Goal: Download file/media

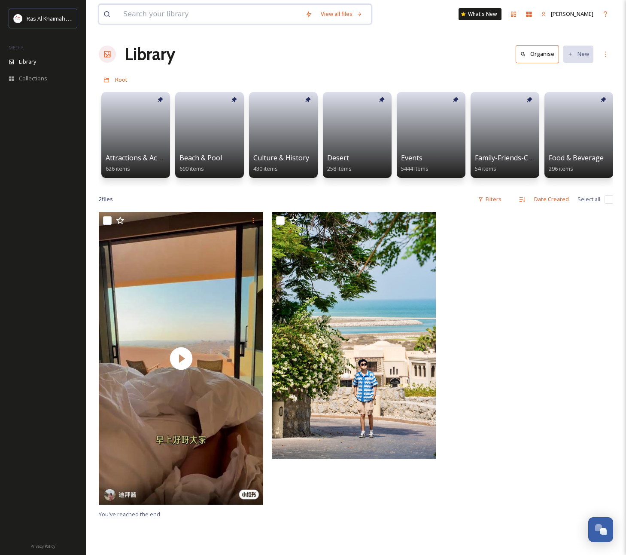
click at [168, 19] on input at bounding box center [210, 14] width 182 height 19
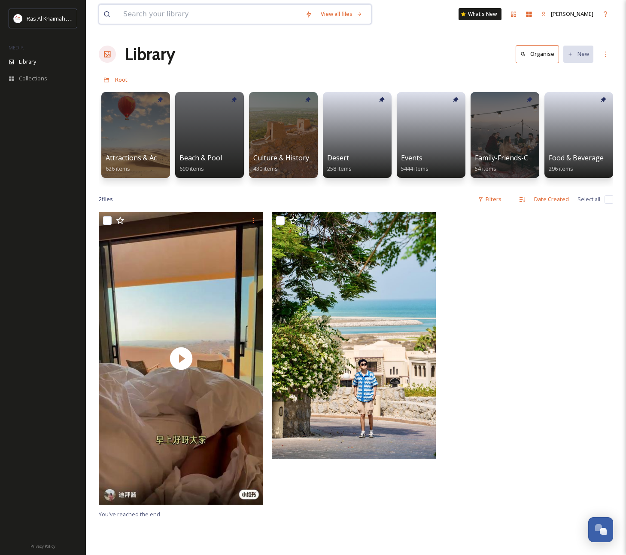
paste input "ANANTARA MINA RAS Al Khaimah Lifestyle"
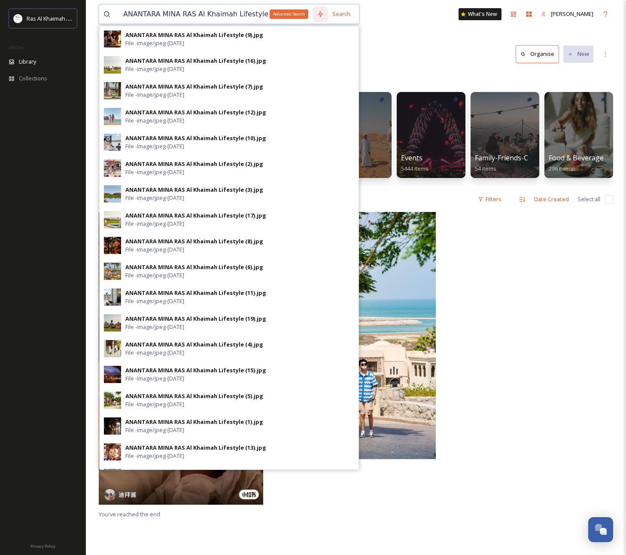
drag, startPoint x: 179, startPoint y: 14, endPoint x: 317, endPoint y: 21, distance: 138.1
click at [317, 21] on div "ANANTARA MINA RAS Al Khaimah Lifestyle Advanced Search Search ANANTARA MINA RAS…" at bounding box center [229, 14] width 261 height 20
drag, startPoint x: 261, startPoint y: 15, endPoint x: 177, endPoint y: 17, distance: 83.8
click at [177, 17] on input "ANANTARA MINA RAS Al Khaimah Lifestyle" at bounding box center [216, 14] width 194 height 19
type input "ANANTARA MINA"
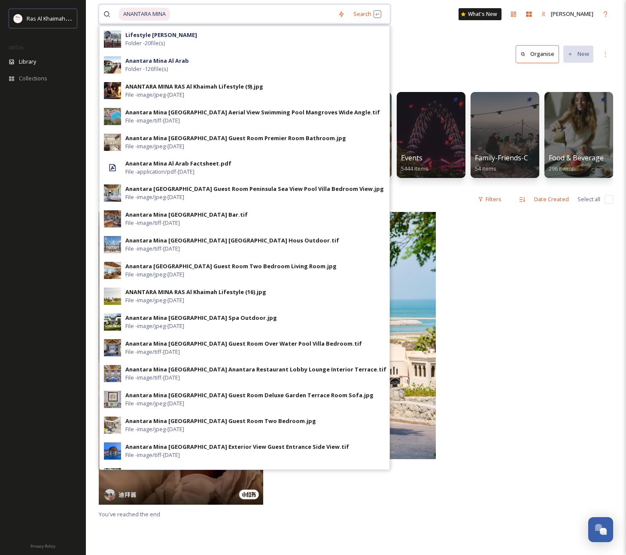
click at [190, 11] on input at bounding box center [252, 14] width 163 height 19
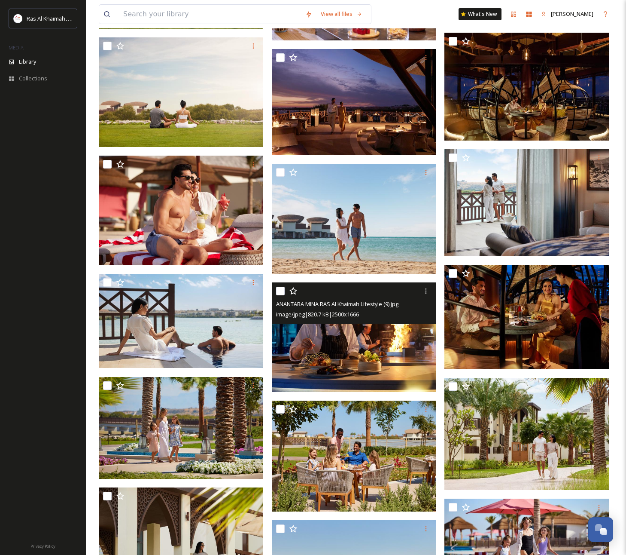
scroll to position [506, 0]
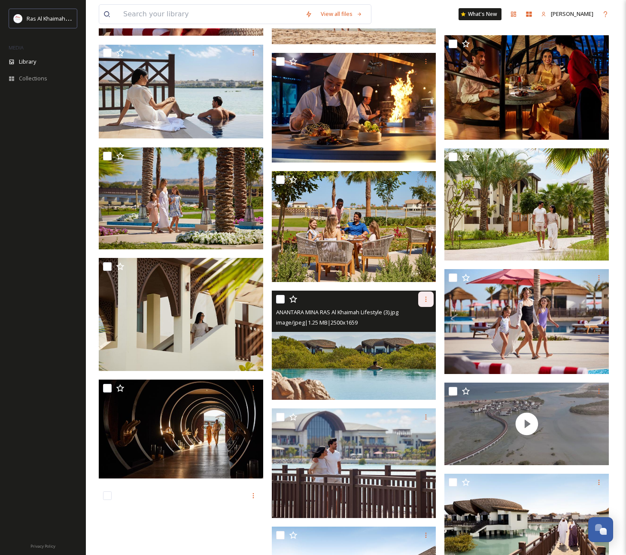
click at [424, 299] on icon at bounding box center [426, 299] width 7 height 7
click at [421, 331] on span "Download" at bounding box center [416, 334] width 26 height 8
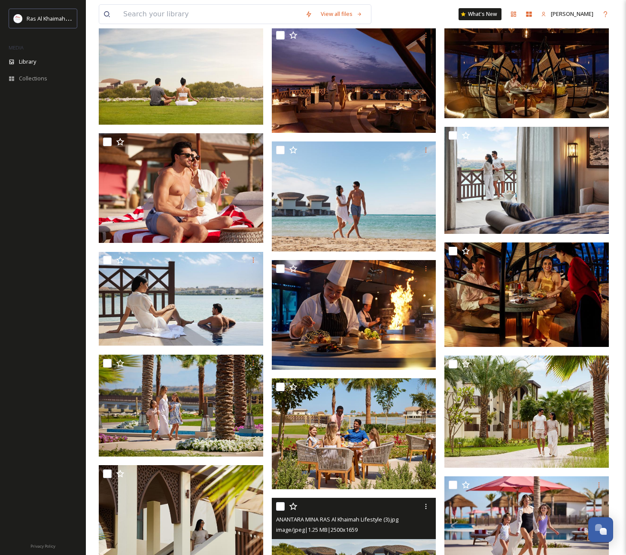
scroll to position [251, 0]
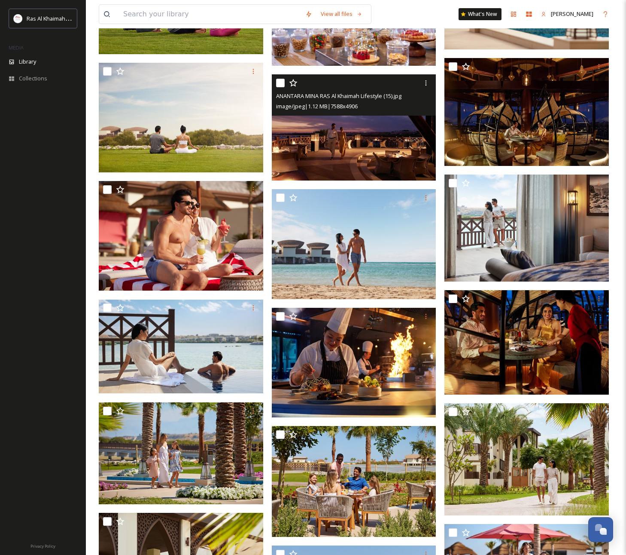
click at [383, 127] on img at bounding box center [354, 127] width 165 height 107
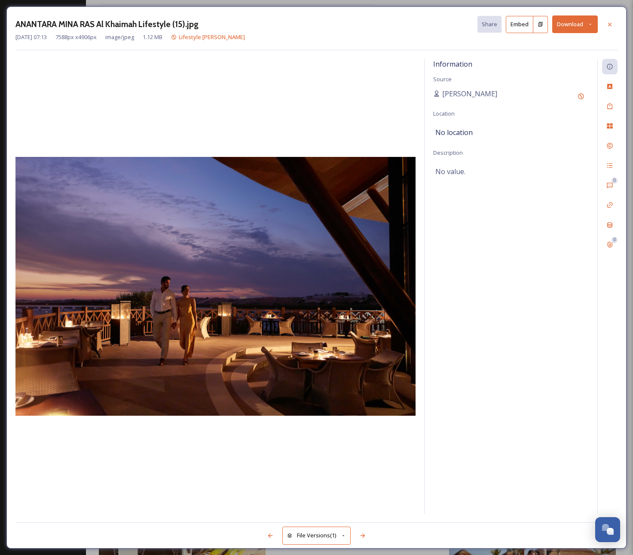
click at [574, 26] on button "Download" at bounding box center [575, 24] width 46 height 18
click at [571, 43] on span "Download Original (7588 x 4906)" at bounding box center [552, 44] width 81 height 8
click at [188, 0] on div "ANANTARA MINA RAS Al Khaimah Lifestyle (15).jpg Share Embed Download Aug 13 202…" at bounding box center [316, 277] width 633 height 555
click at [189, 2] on div "ANANTARA MINA RAS Al Khaimah Lifestyle (15).jpg Share Embed Download Aug 13 202…" at bounding box center [316, 277] width 633 height 555
click at [613, 25] on div at bounding box center [609, 24] width 15 height 15
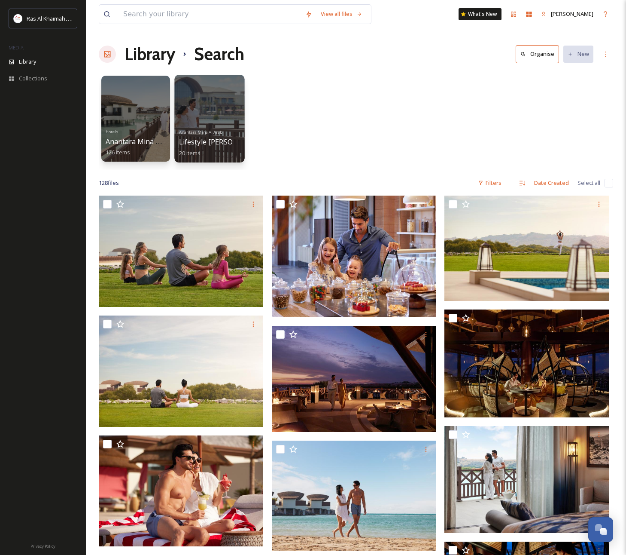
click at [224, 103] on div at bounding box center [209, 119] width 70 height 88
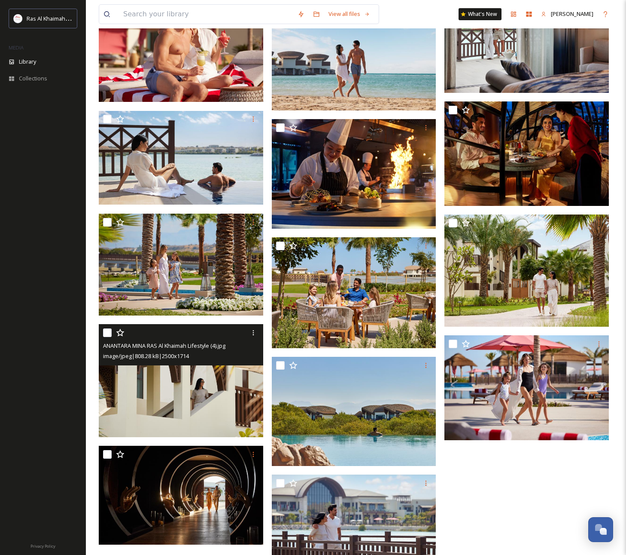
scroll to position [405, 0]
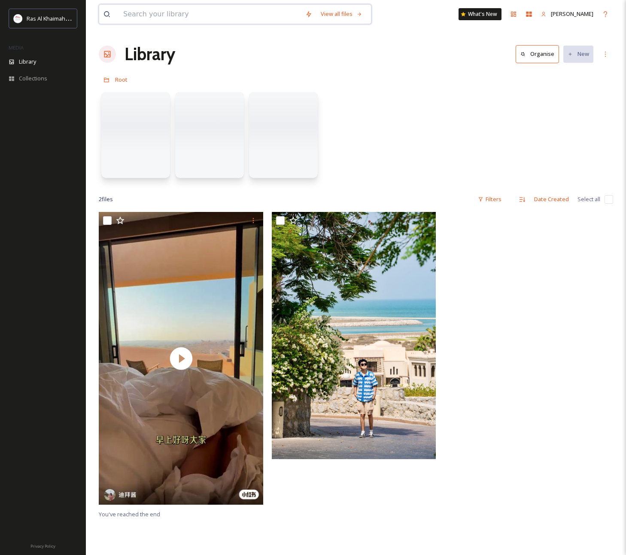
click at [147, 15] on input at bounding box center [210, 14] width 182 height 19
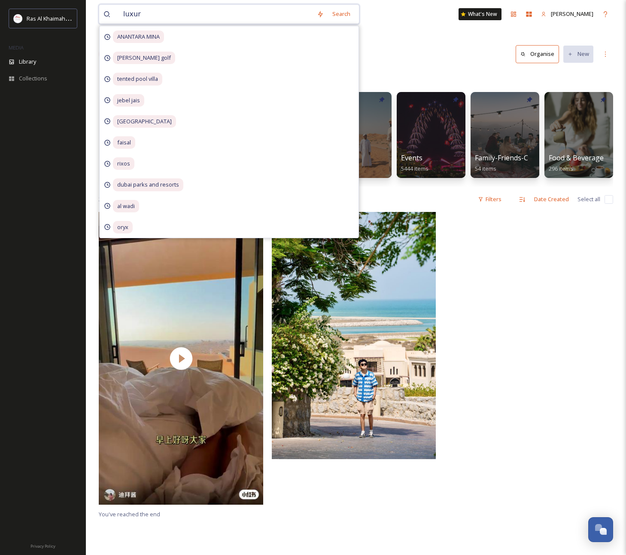
type input "luxury"
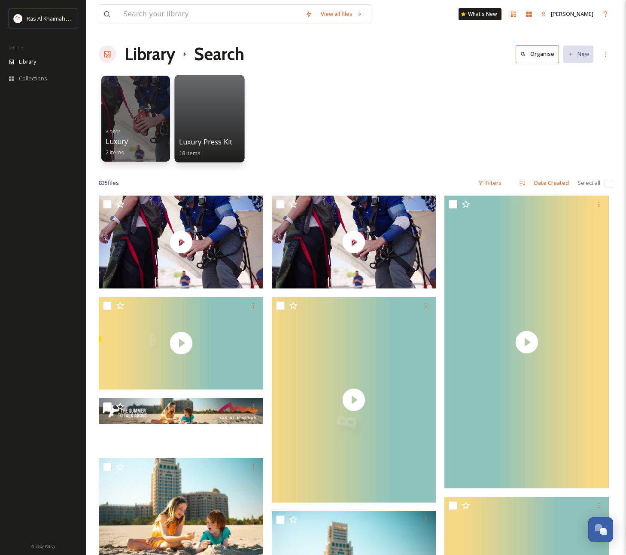
click at [204, 106] on div at bounding box center [209, 119] width 70 height 88
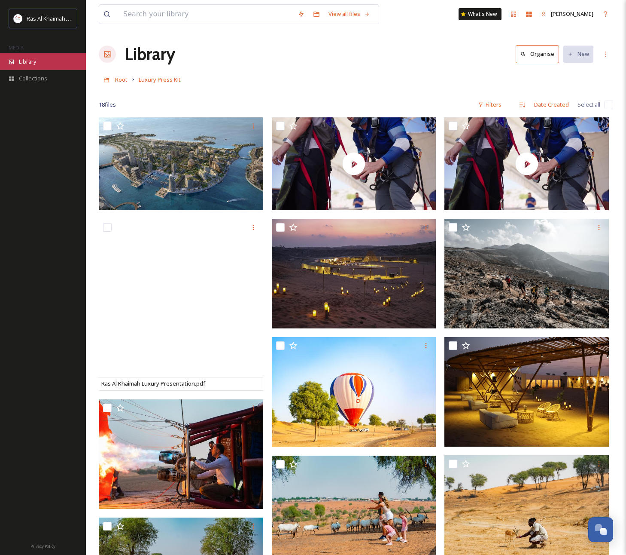
click at [31, 59] on span "Library" at bounding box center [27, 62] width 17 height 8
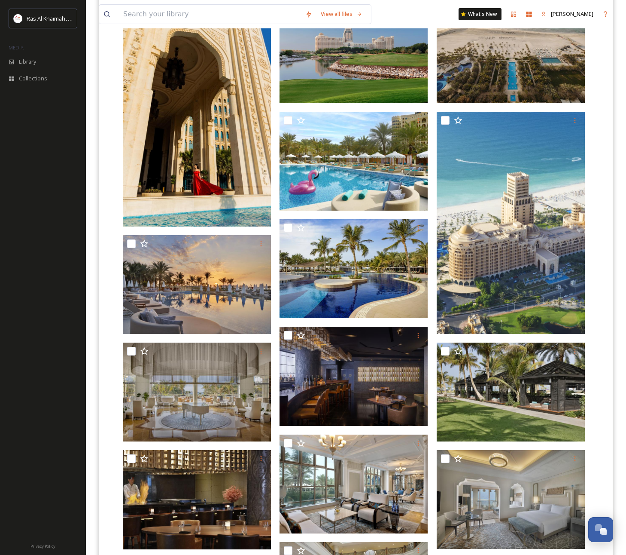
scroll to position [321, 0]
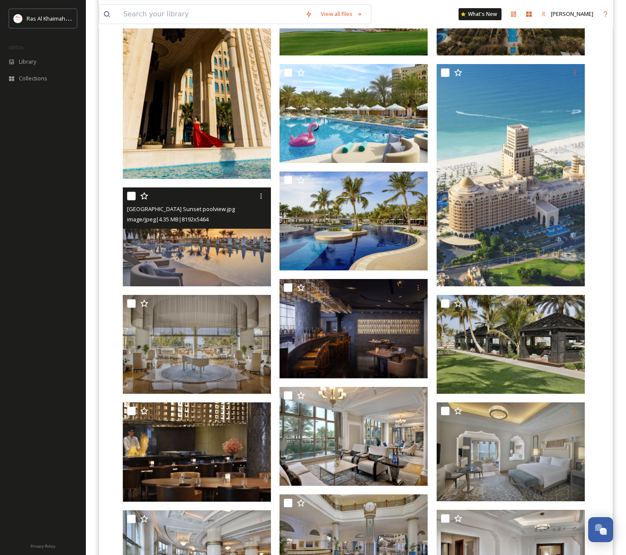
click at [187, 249] on img at bounding box center [197, 236] width 148 height 99
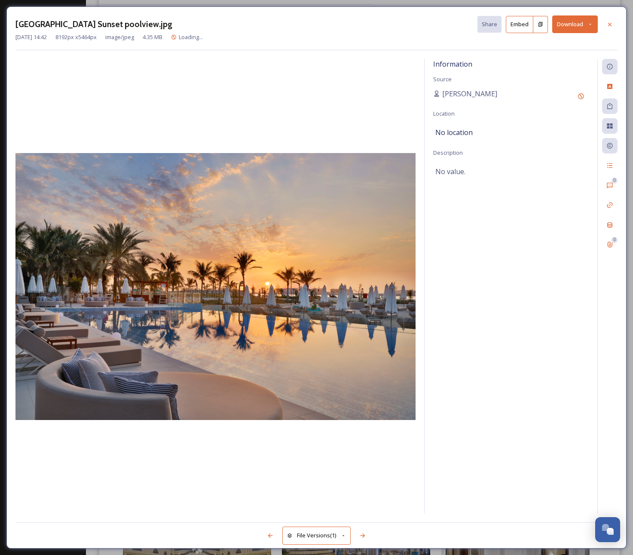
click at [587, 21] on button "Download" at bounding box center [575, 24] width 46 height 18
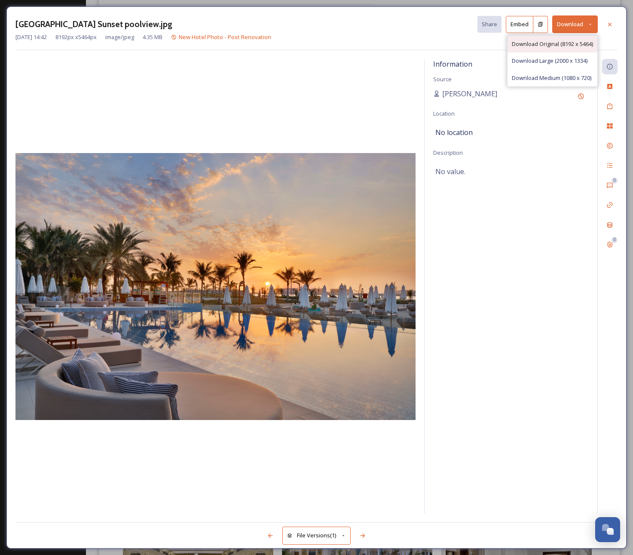
click at [580, 41] on span "Download Original (8192 x 5464)" at bounding box center [552, 44] width 81 height 8
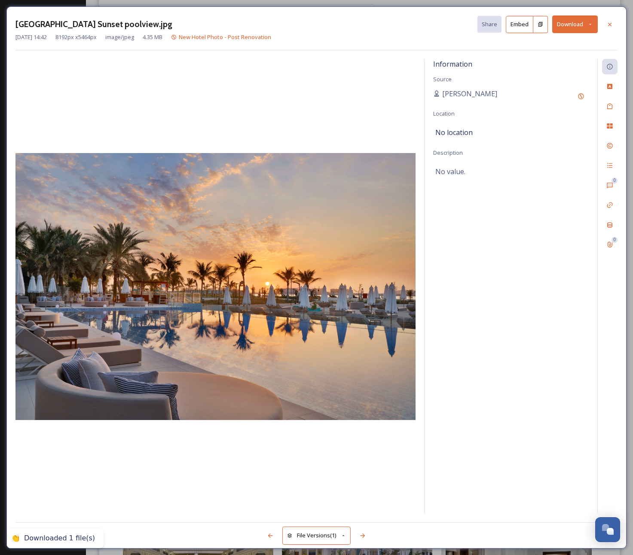
click at [608, 27] on icon at bounding box center [609, 24] width 7 height 7
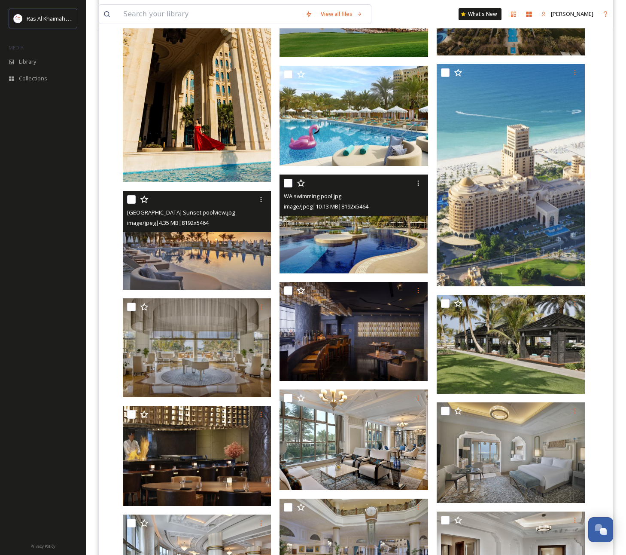
click at [378, 252] on img at bounding box center [354, 223] width 148 height 99
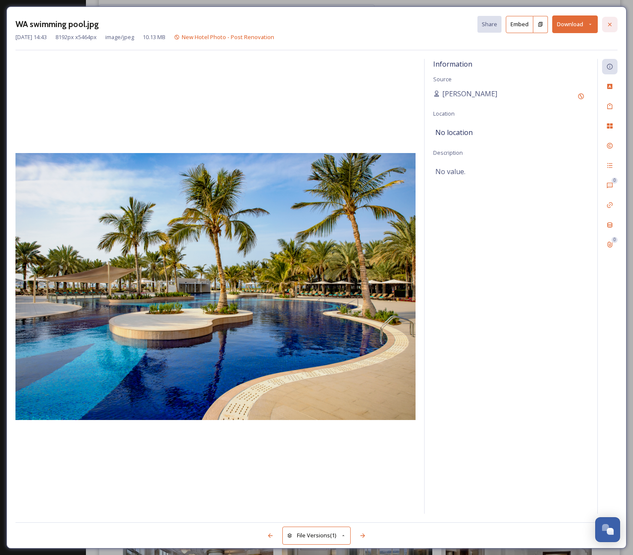
click at [611, 24] on icon at bounding box center [609, 24] width 7 height 7
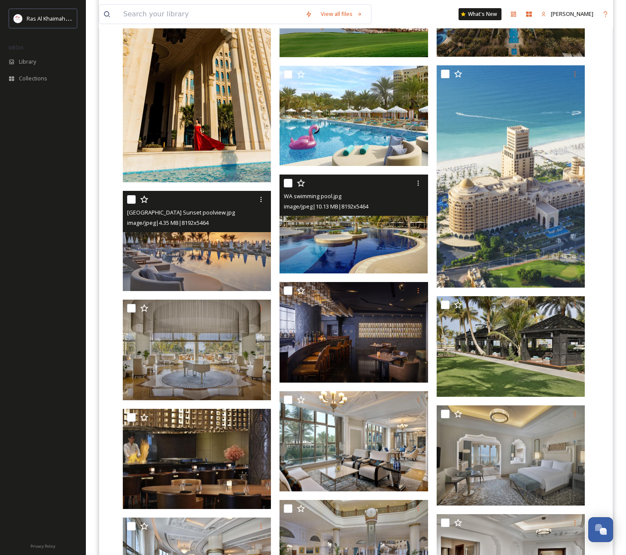
click at [382, 241] on img at bounding box center [354, 223] width 148 height 99
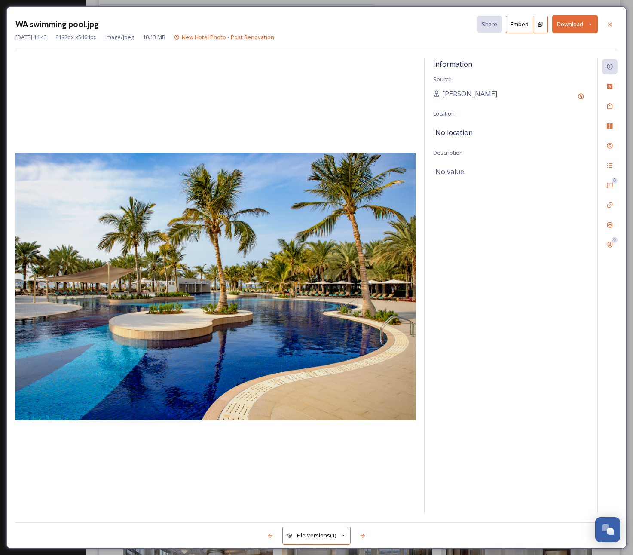
click at [581, 22] on button "Download" at bounding box center [575, 24] width 46 height 18
click at [579, 46] on span "Download Original (8192 x 5464)" at bounding box center [552, 44] width 81 height 8
click at [608, 25] on icon at bounding box center [609, 23] width 3 height 3
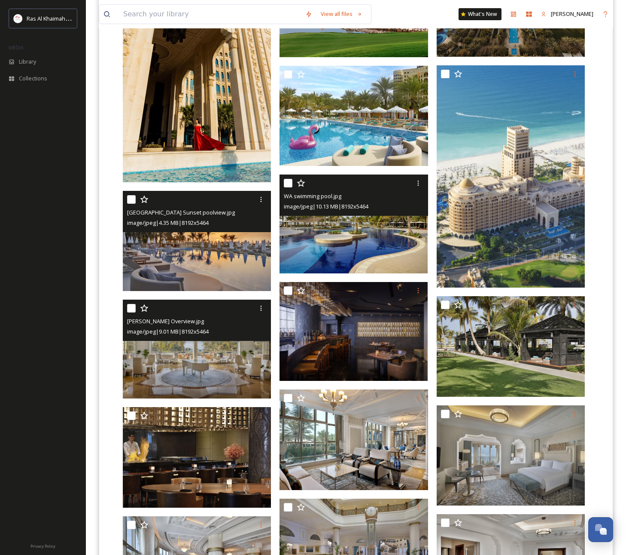
click at [223, 351] on img at bounding box center [197, 348] width 148 height 99
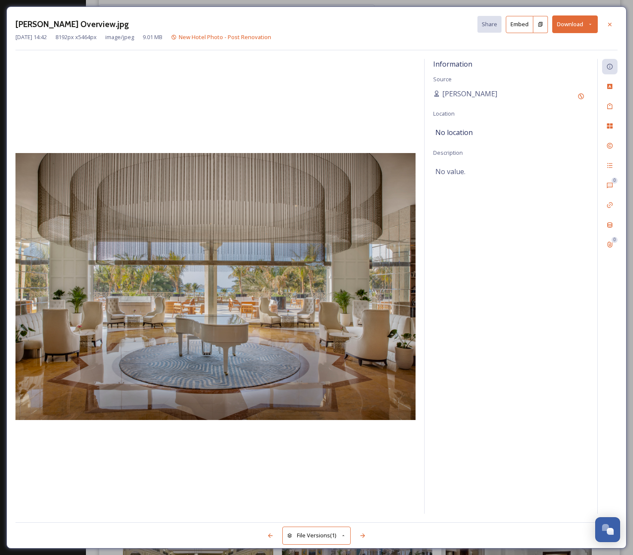
click at [335, 6] on div "[PERSON_NAME] Overview.jpg Share Embed Download [DATE] 14:42 8192 px x 5464 px …" at bounding box center [316, 277] width 633 height 555
click at [382, 1] on div "[PERSON_NAME] Overview.jpg Share Embed Download [DATE] 14:42 8192 px x 5464 px …" at bounding box center [316, 277] width 633 height 555
click at [612, 21] on icon at bounding box center [609, 24] width 7 height 7
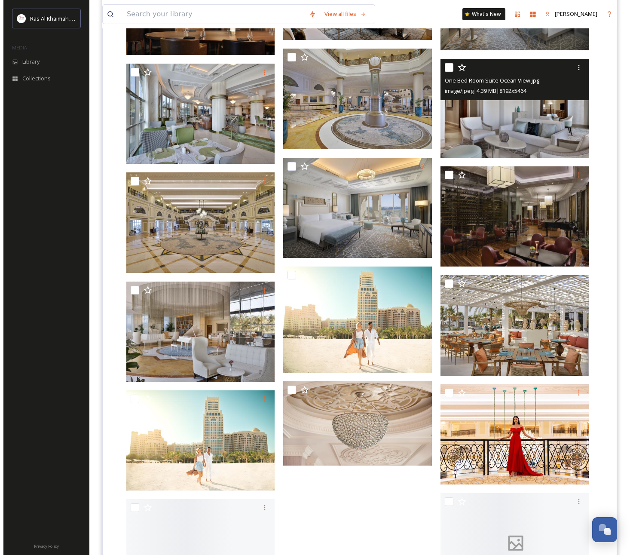
scroll to position [916, 0]
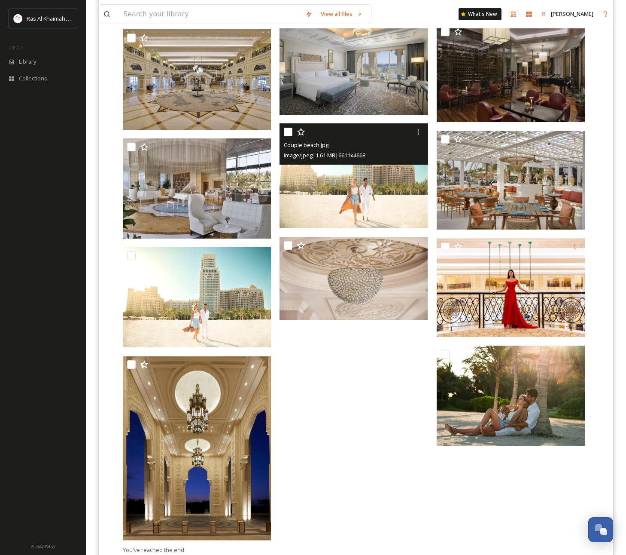
click at [368, 180] on img at bounding box center [354, 175] width 148 height 104
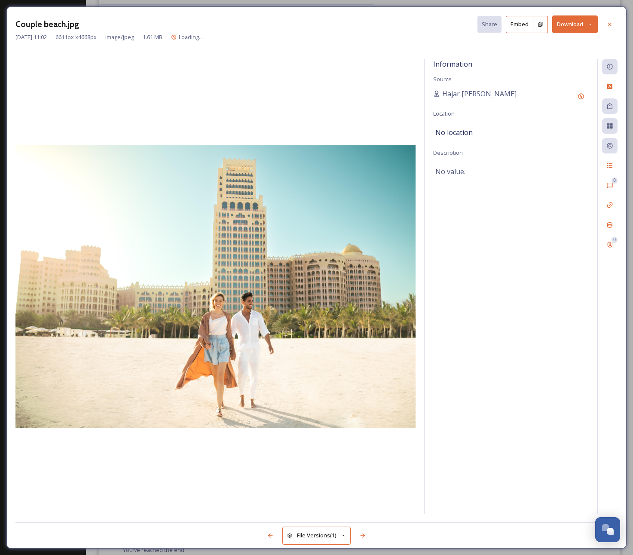
click at [587, 22] on button "Download" at bounding box center [575, 24] width 46 height 18
click at [579, 41] on span "Download Original (6611 x 4668)" at bounding box center [552, 44] width 81 height 8
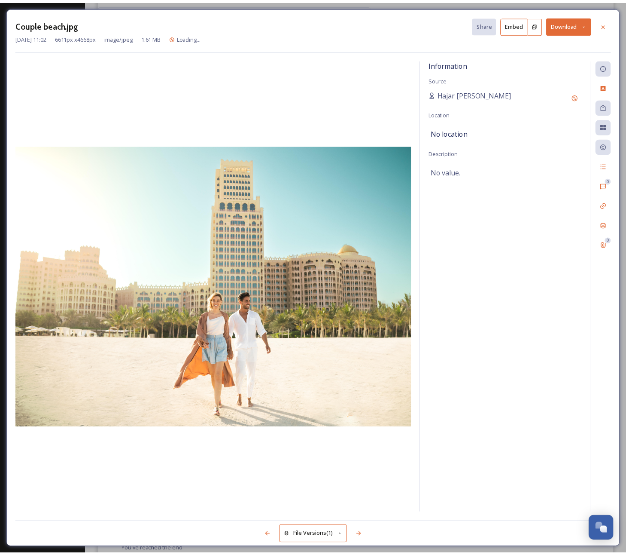
scroll to position [917, 0]
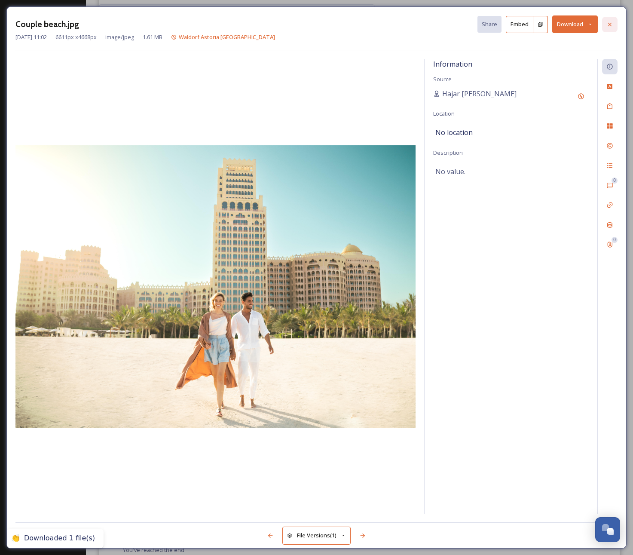
click at [611, 27] on icon at bounding box center [609, 24] width 7 height 7
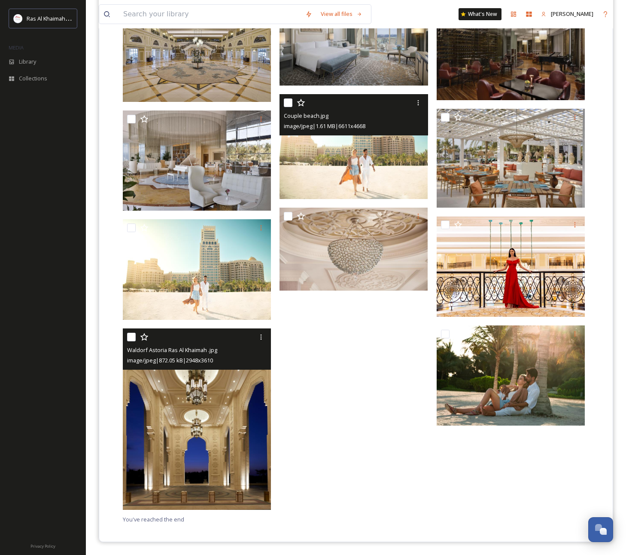
scroll to position [945, 0]
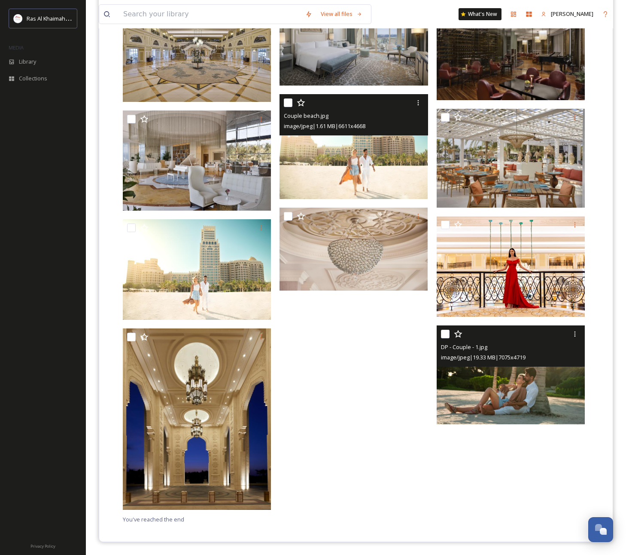
click at [540, 373] on img at bounding box center [511, 374] width 148 height 99
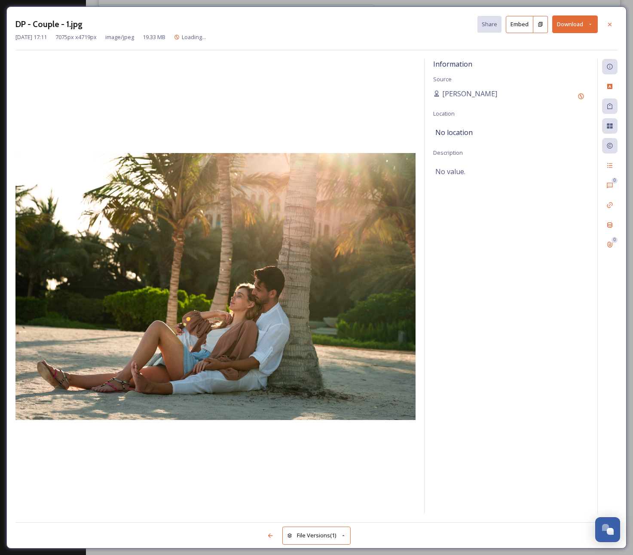
click at [577, 21] on button "Download" at bounding box center [575, 24] width 46 height 18
click at [572, 43] on span "Download Original (7075 x 4719)" at bounding box center [552, 44] width 81 height 8
click at [611, 22] on icon at bounding box center [609, 24] width 7 height 7
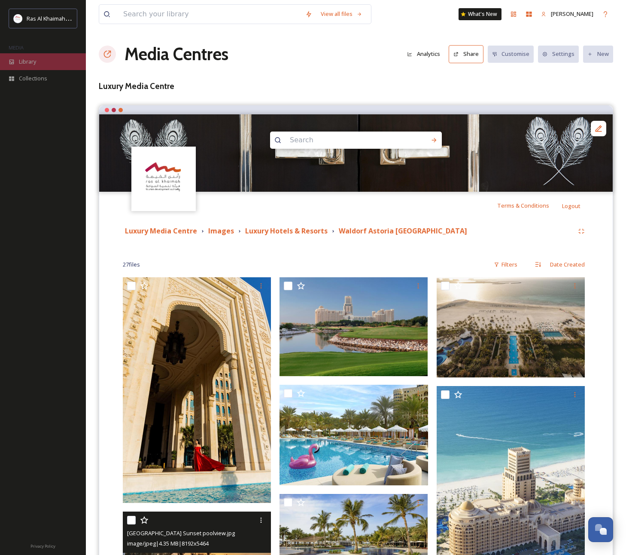
click at [27, 59] on span "Library" at bounding box center [27, 62] width 17 height 8
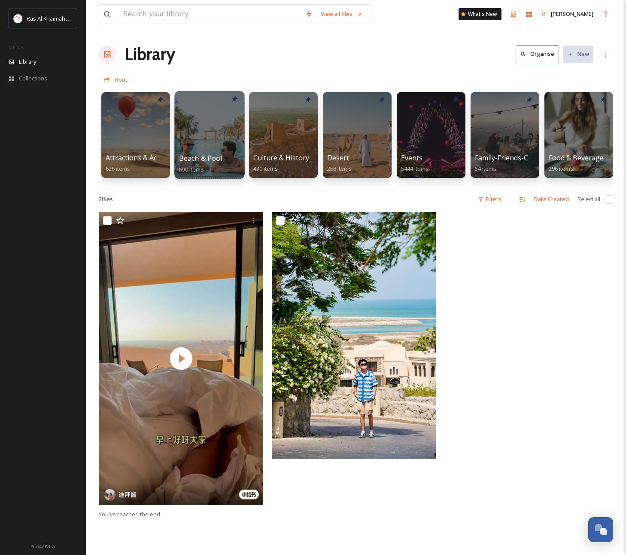
click at [198, 131] on div at bounding box center [209, 135] width 70 height 88
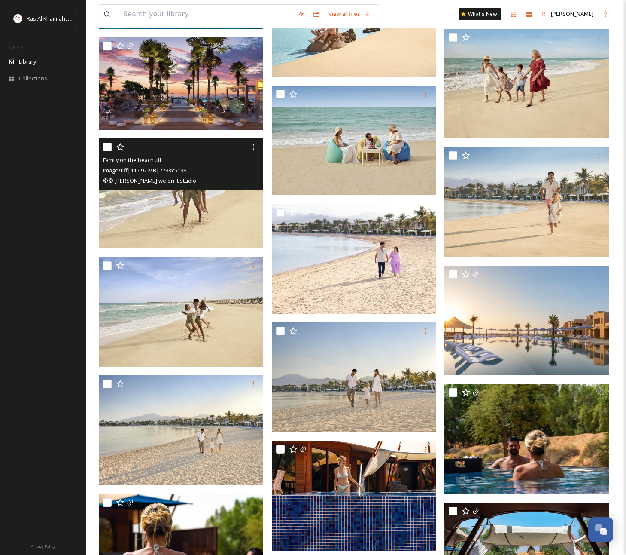
scroll to position [400, 0]
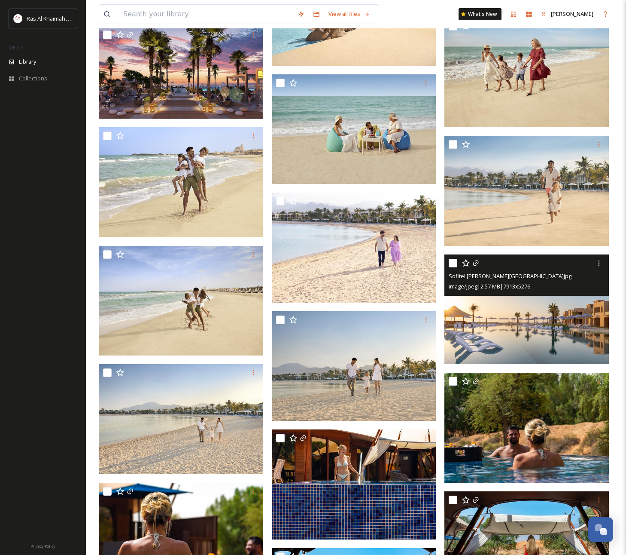
click at [534, 306] on img at bounding box center [527, 309] width 165 height 110
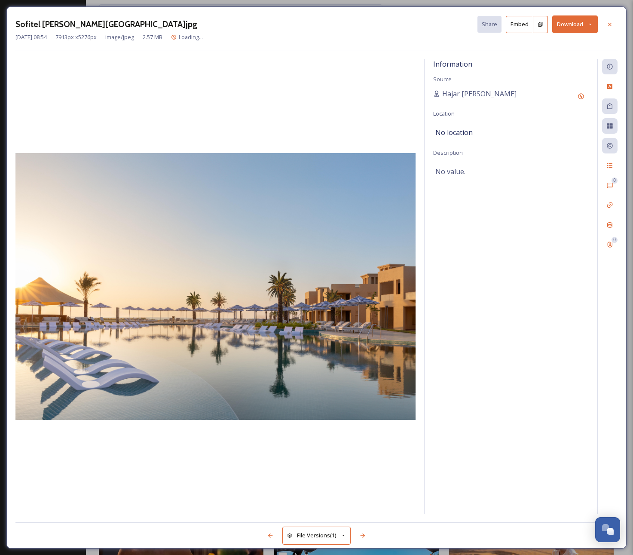
click at [582, 27] on button "Download" at bounding box center [575, 24] width 46 height 18
click at [578, 41] on span "Download Original (7913 x 5276)" at bounding box center [552, 44] width 81 height 8
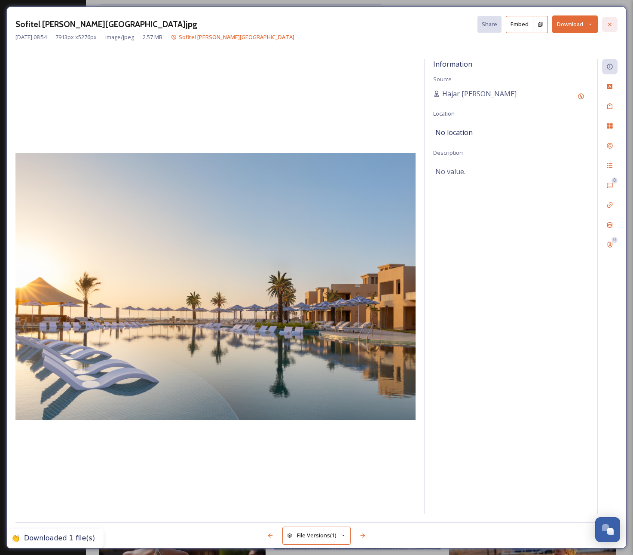
click at [611, 24] on icon at bounding box center [609, 24] width 7 height 7
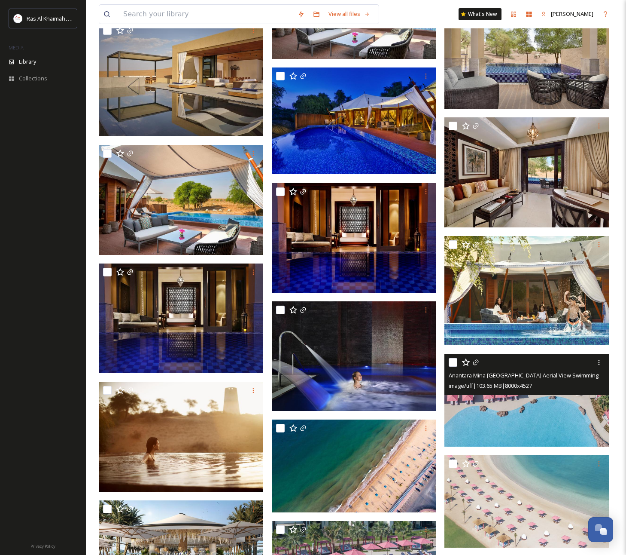
scroll to position [1808, 0]
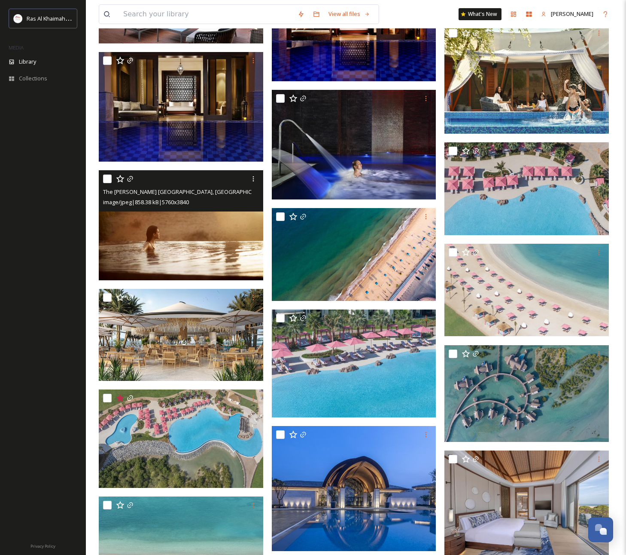
click at [216, 244] on img at bounding box center [181, 225] width 165 height 110
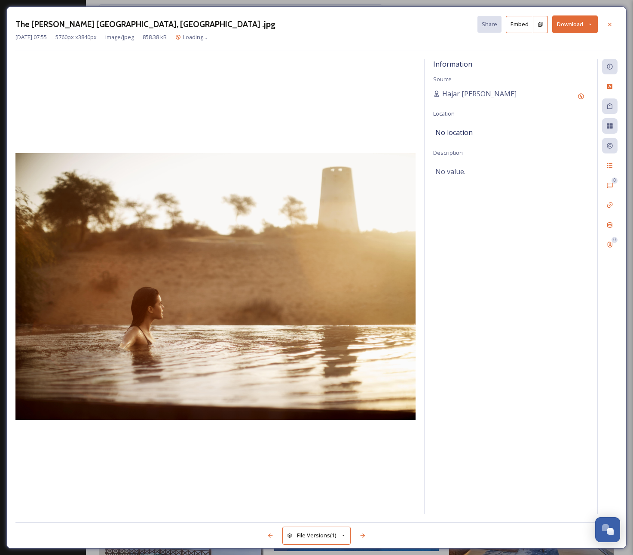
click at [565, 24] on button "Download" at bounding box center [575, 24] width 46 height 18
click at [566, 38] on div "Download Original (5760 x 3840)" at bounding box center [552, 44] width 90 height 17
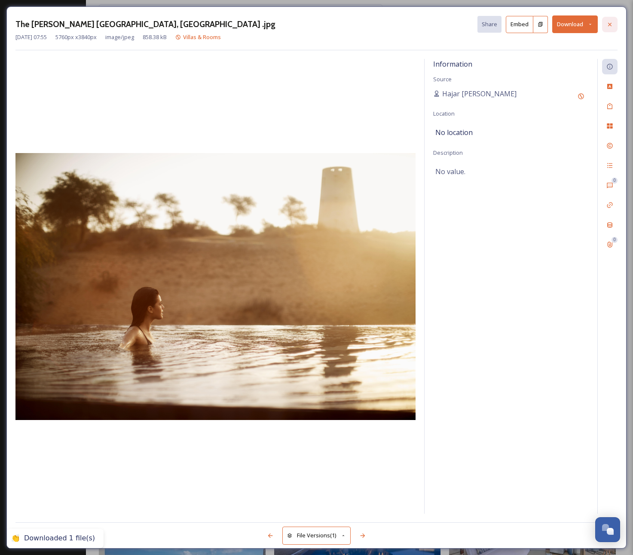
click at [609, 26] on icon at bounding box center [609, 24] width 7 height 7
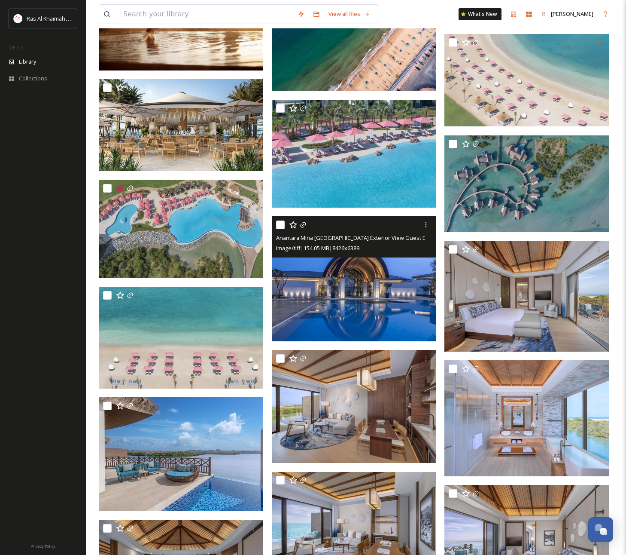
scroll to position [1995, 0]
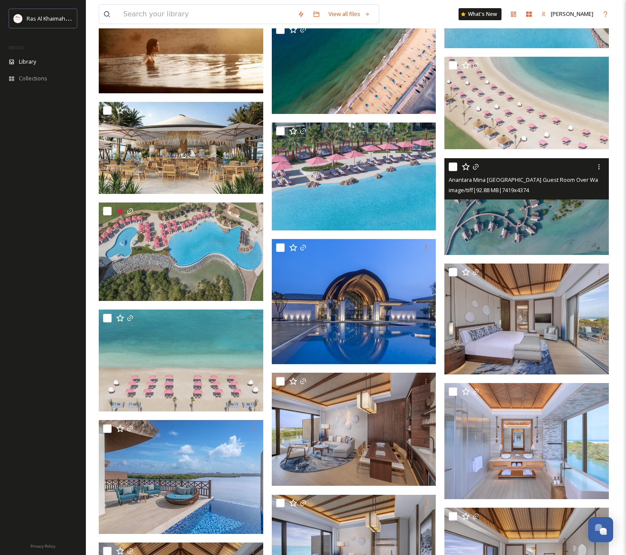
click at [544, 219] on img at bounding box center [527, 206] width 165 height 97
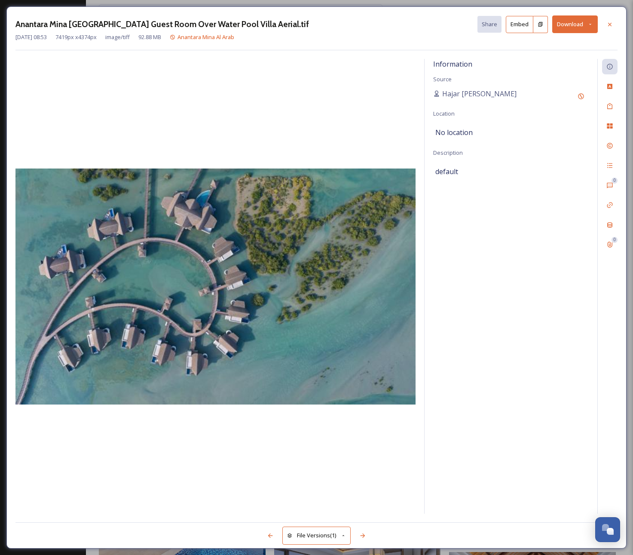
click at [575, 21] on button "Download" at bounding box center [575, 24] width 46 height 18
click at [569, 44] on span "Download Original (7419 x 4374)" at bounding box center [552, 44] width 81 height 8
click at [610, 25] on icon at bounding box center [609, 24] width 7 height 7
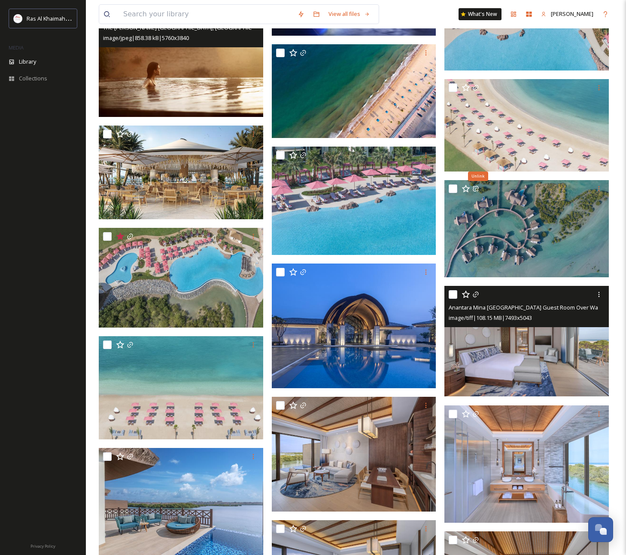
scroll to position [2224, 0]
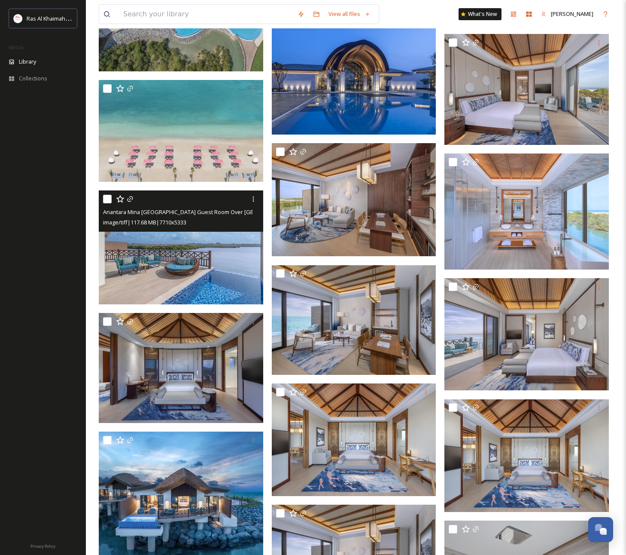
click at [186, 260] on img at bounding box center [181, 247] width 165 height 114
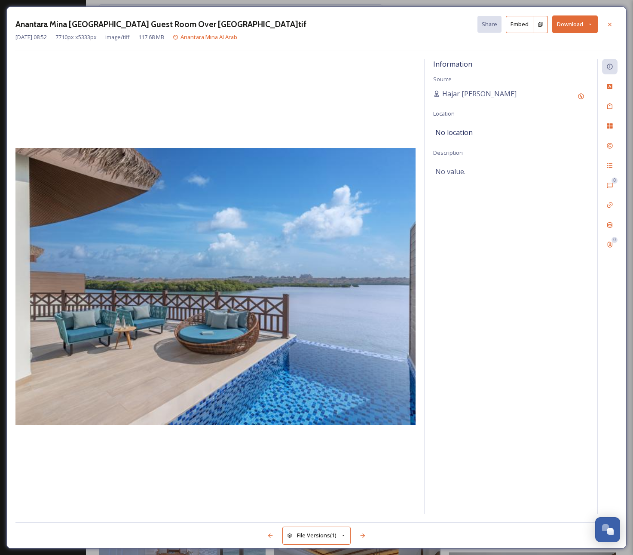
click at [567, 24] on button "Download" at bounding box center [575, 24] width 46 height 18
click at [569, 47] on span "Download Original (7710 x 5333)" at bounding box center [552, 44] width 81 height 8
click at [608, 24] on icon at bounding box center [609, 24] width 7 height 7
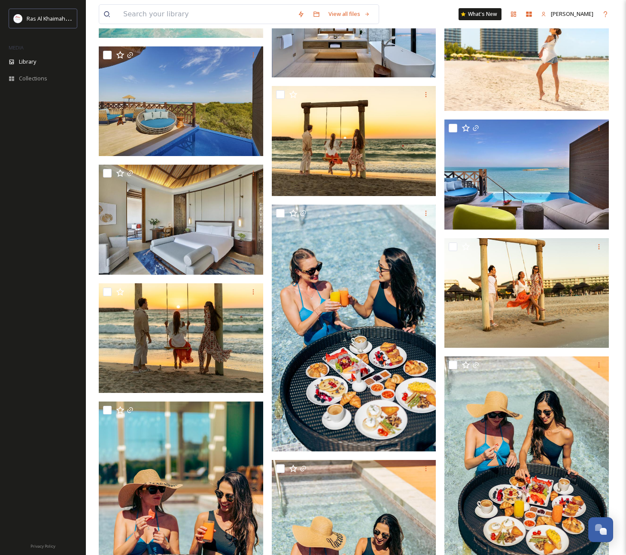
scroll to position [3578, 0]
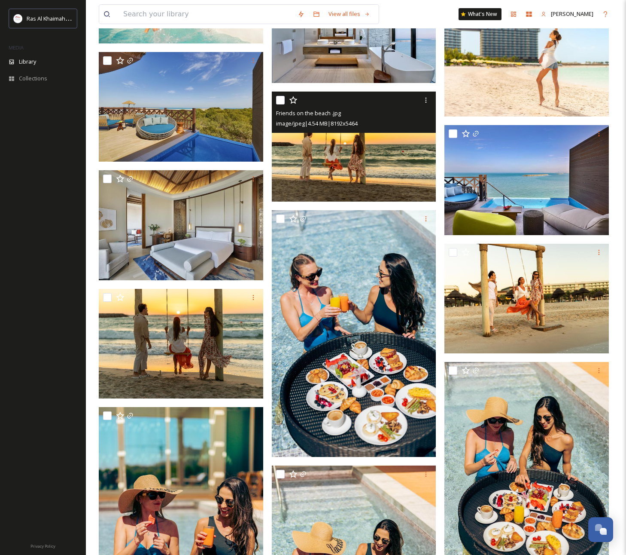
click at [390, 161] on img at bounding box center [354, 147] width 165 height 110
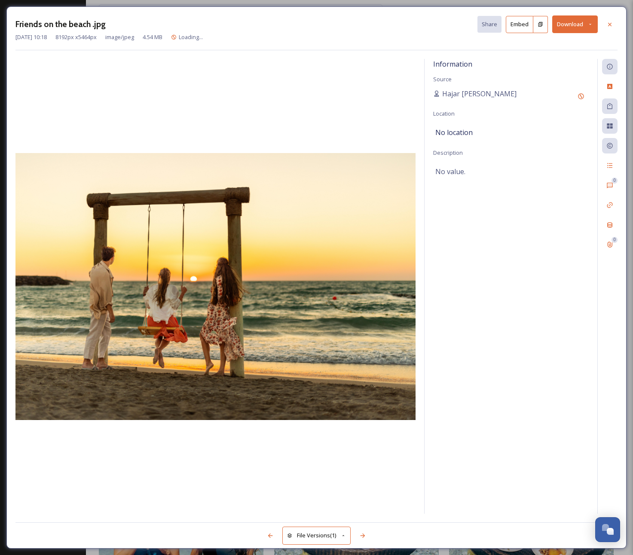
click at [576, 25] on button "Download" at bounding box center [575, 24] width 46 height 18
click at [571, 44] on span "Download Original (8192 x 5464)" at bounding box center [552, 44] width 81 height 8
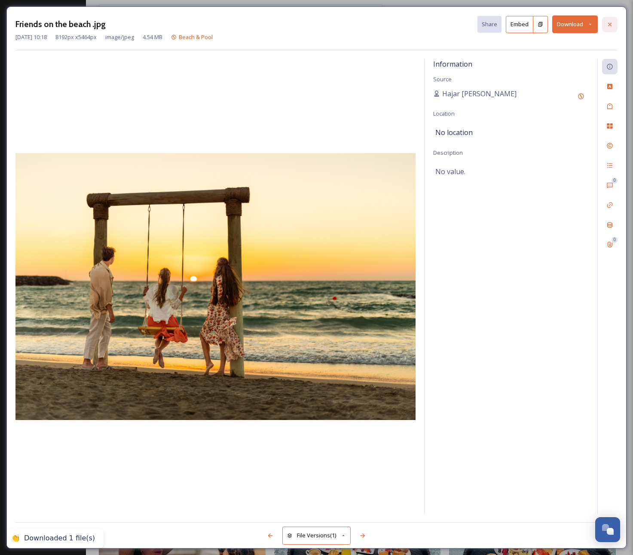
click at [613, 23] on icon at bounding box center [609, 24] width 7 height 7
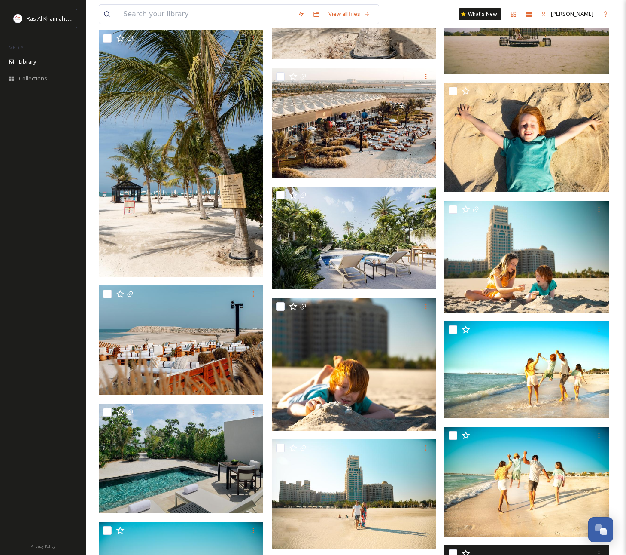
scroll to position [11182, 0]
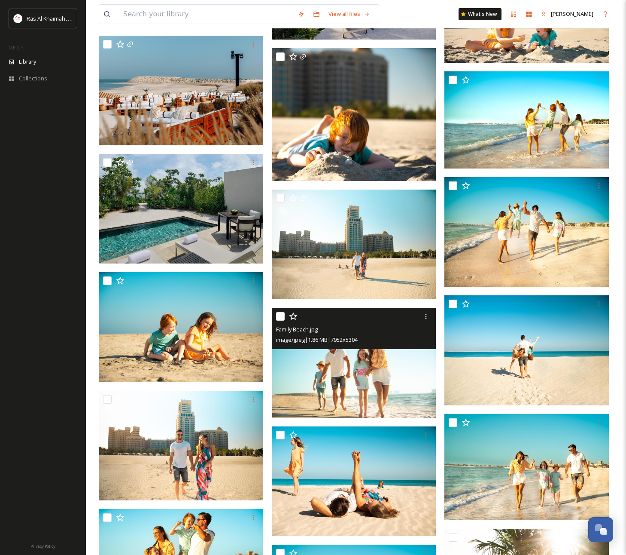
click at [383, 363] on img at bounding box center [354, 363] width 165 height 110
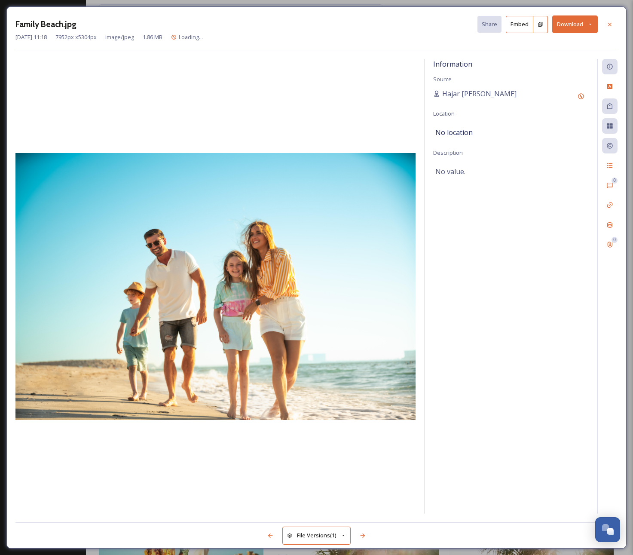
click at [580, 22] on button "Download" at bounding box center [575, 24] width 46 height 18
click at [572, 41] on span "Download Original (7952 x 5304)" at bounding box center [552, 44] width 81 height 8
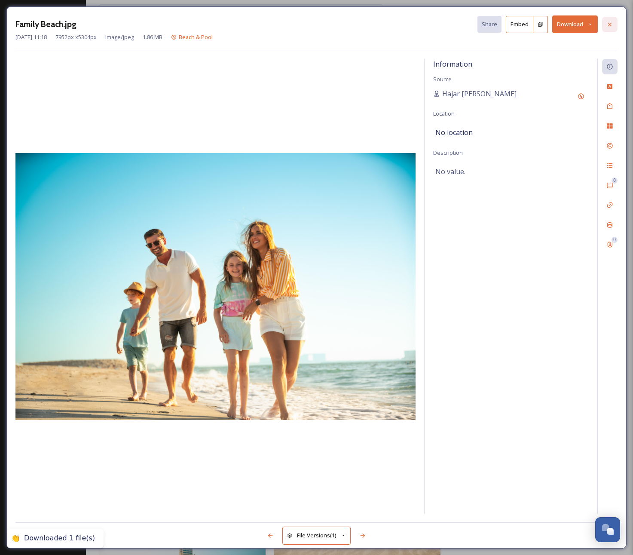
click at [609, 23] on icon at bounding box center [609, 24] width 7 height 7
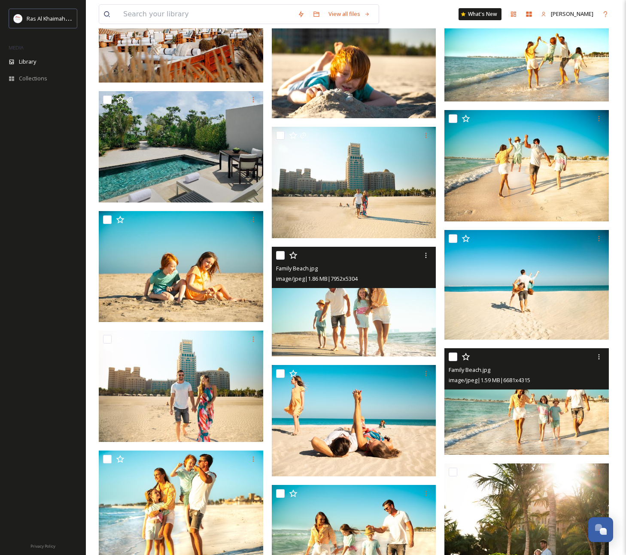
scroll to position [11592, 0]
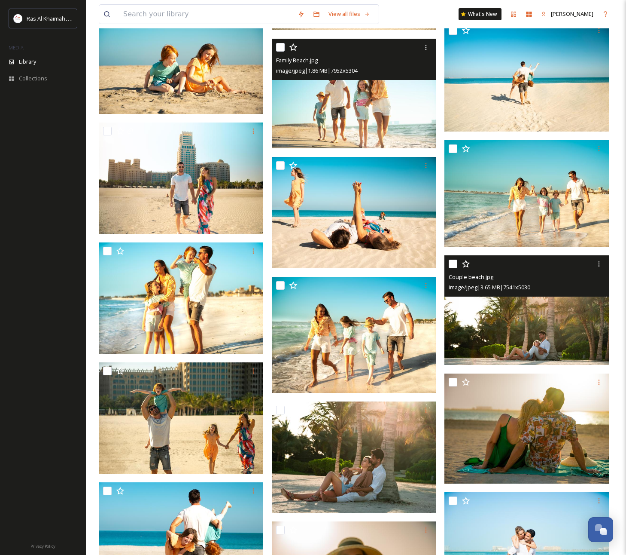
click at [541, 280] on div "Couple beach.jpg" at bounding box center [528, 277] width 158 height 10
click at [543, 323] on img at bounding box center [527, 310] width 165 height 110
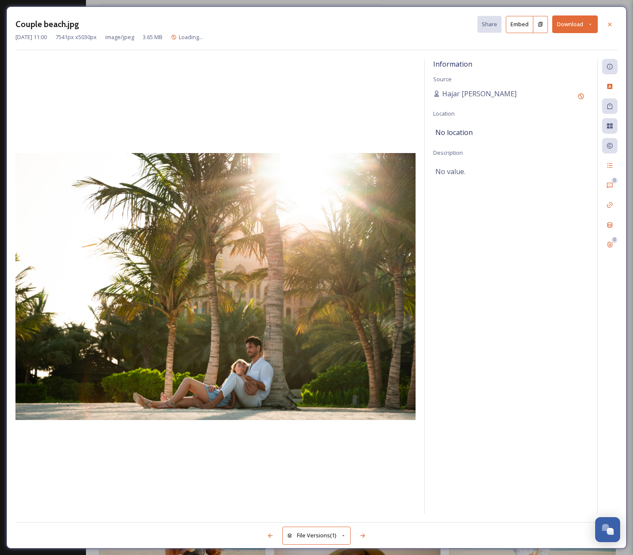
click at [578, 26] on button "Download" at bounding box center [575, 24] width 46 height 18
click at [577, 41] on span "Download Original (7541 x 5030)" at bounding box center [552, 44] width 81 height 8
click at [612, 25] on icon at bounding box center [609, 24] width 7 height 7
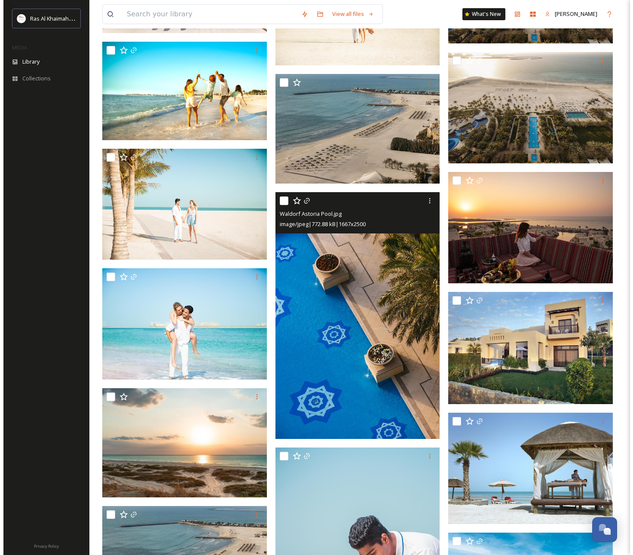
scroll to position [13100, 0]
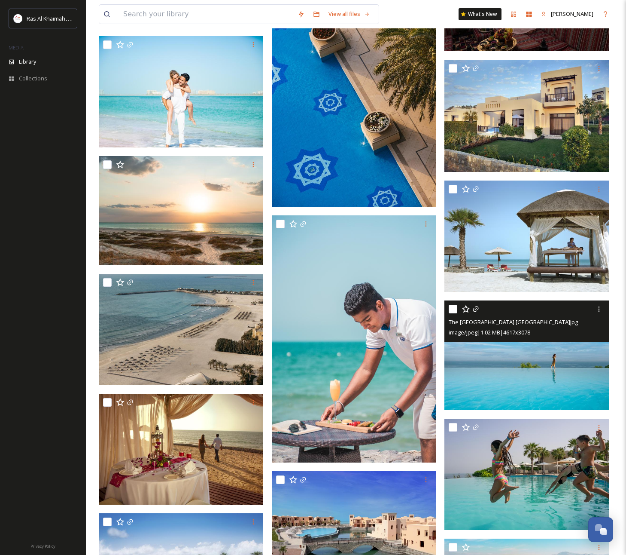
click at [544, 370] on img at bounding box center [527, 355] width 165 height 110
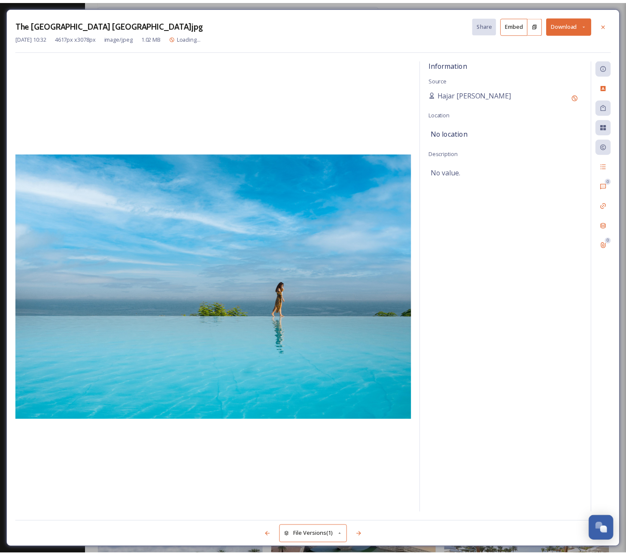
scroll to position [13101, 0]
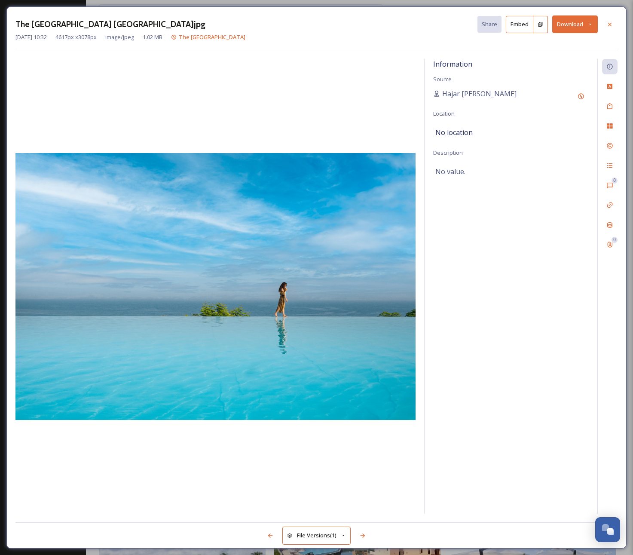
click at [580, 19] on button "Download" at bounding box center [575, 24] width 46 height 18
click at [564, 41] on span "Download Original (4617 x 3078)" at bounding box center [552, 44] width 81 height 8
click at [608, 25] on icon at bounding box center [609, 23] width 3 height 3
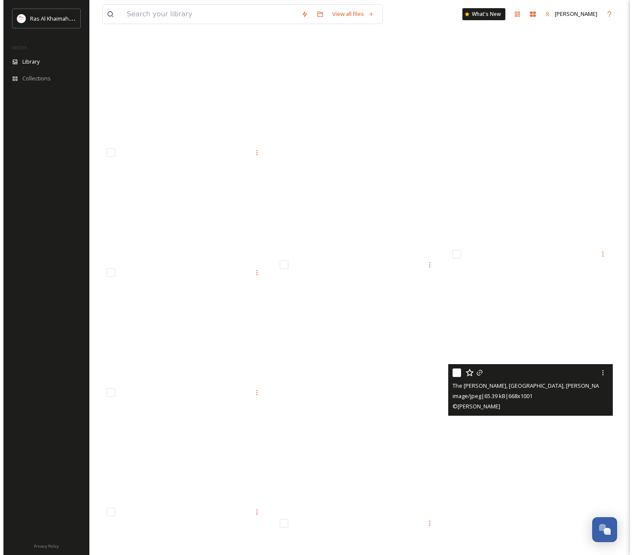
scroll to position [33268, 0]
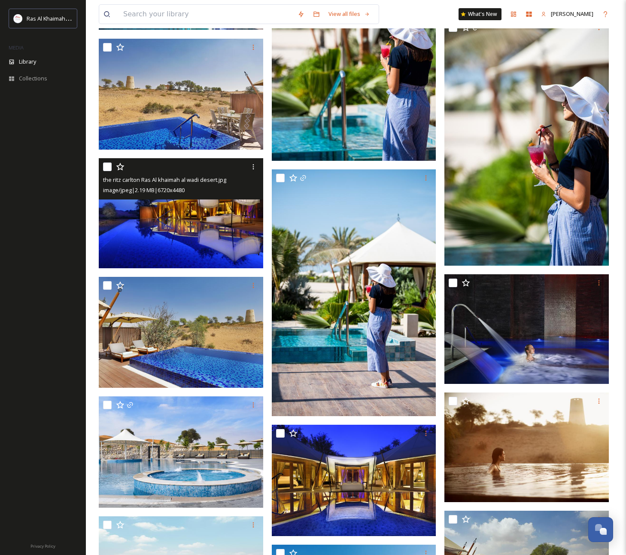
click at [156, 237] on img at bounding box center [181, 213] width 165 height 110
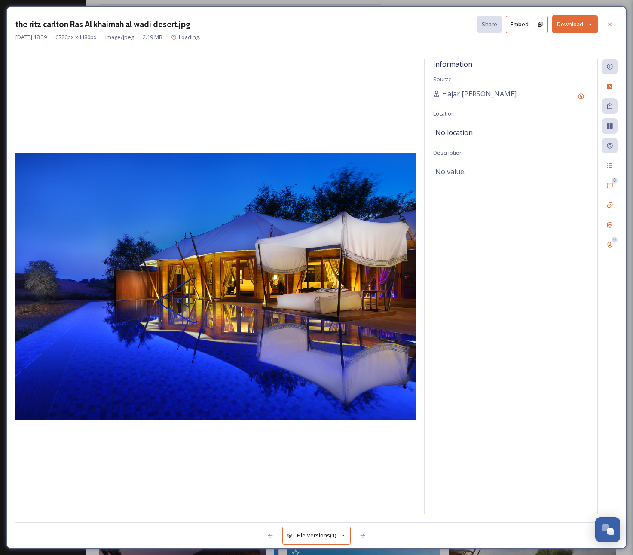
click at [581, 29] on button "Download" at bounding box center [575, 24] width 46 height 18
click at [572, 41] on span "Download Original (6720 x 4480)" at bounding box center [552, 44] width 81 height 8
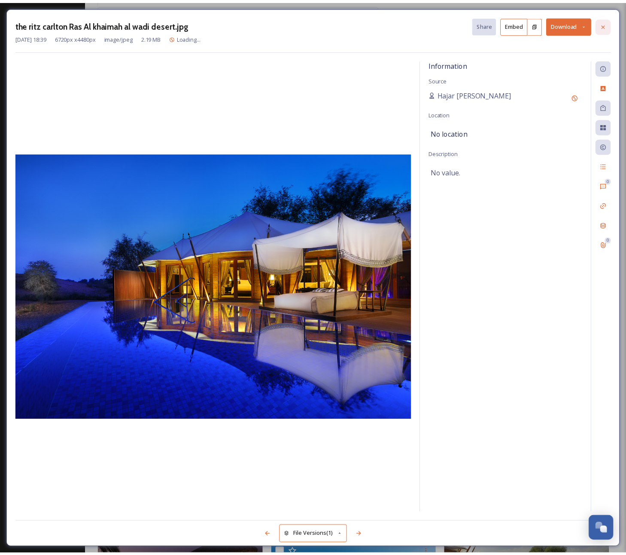
scroll to position [33337, 0]
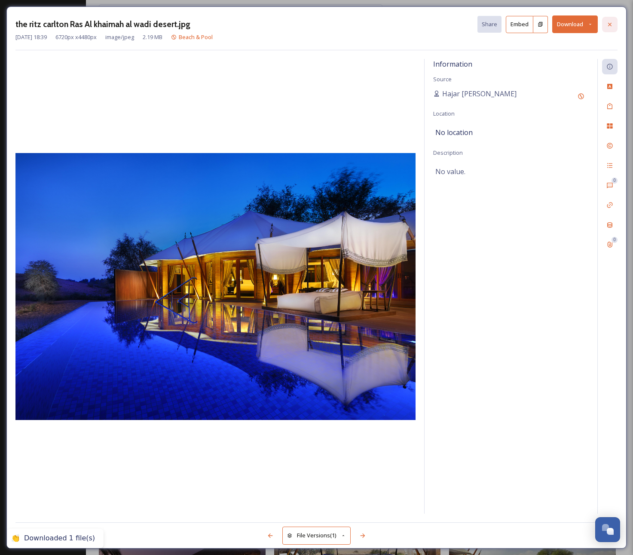
click at [608, 27] on icon at bounding box center [609, 24] width 7 height 7
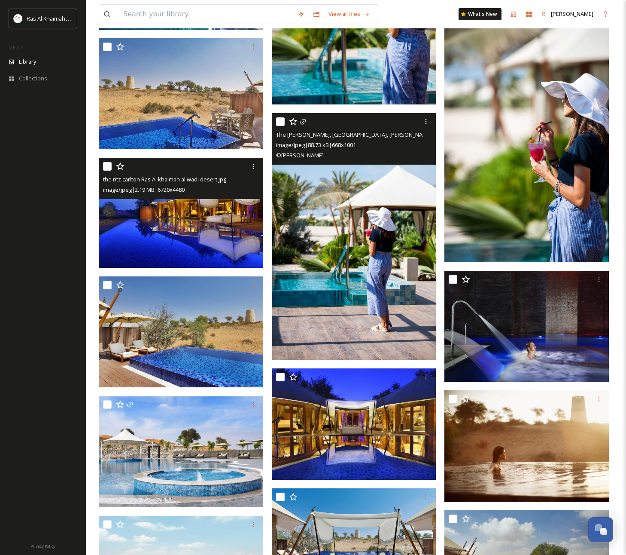
scroll to position [33483, 0]
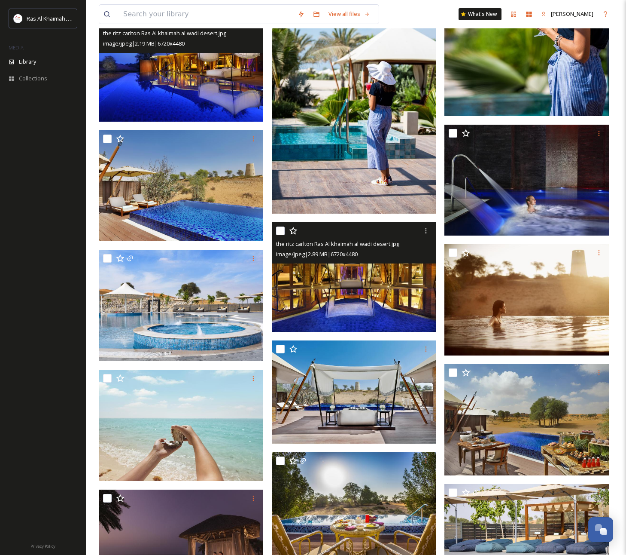
click at [363, 292] on img at bounding box center [354, 277] width 165 height 110
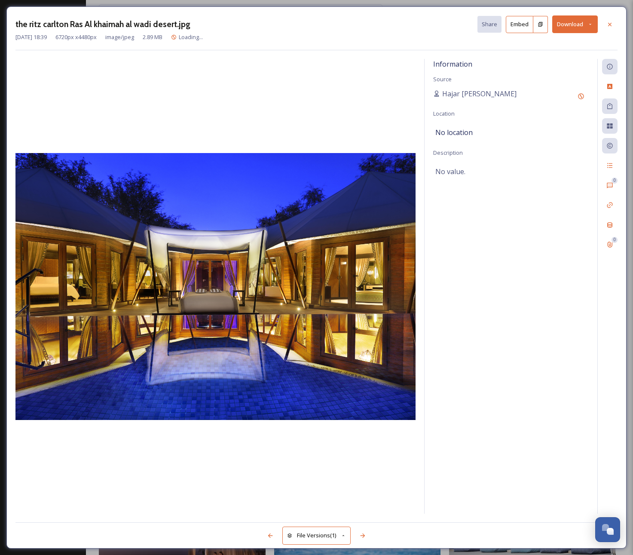
click at [575, 22] on button "Download" at bounding box center [575, 24] width 46 height 18
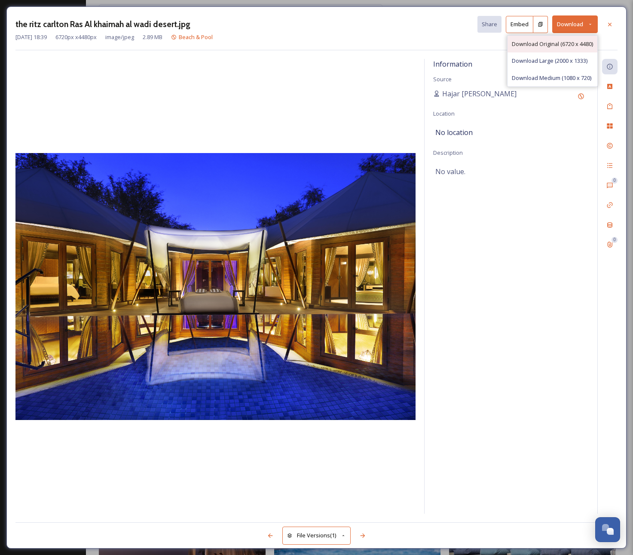
click at [568, 40] on span "Download Original (6720 x 4480)" at bounding box center [552, 44] width 81 height 8
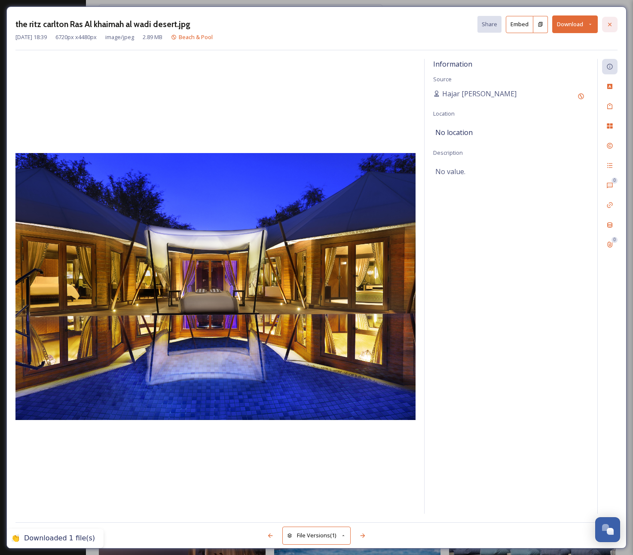
click at [610, 26] on icon at bounding box center [609, 24] width 7 height 7
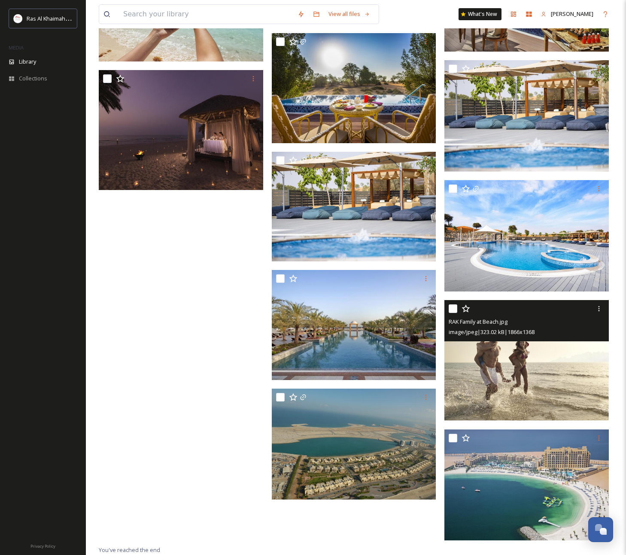
scroll to position [33904, 0]
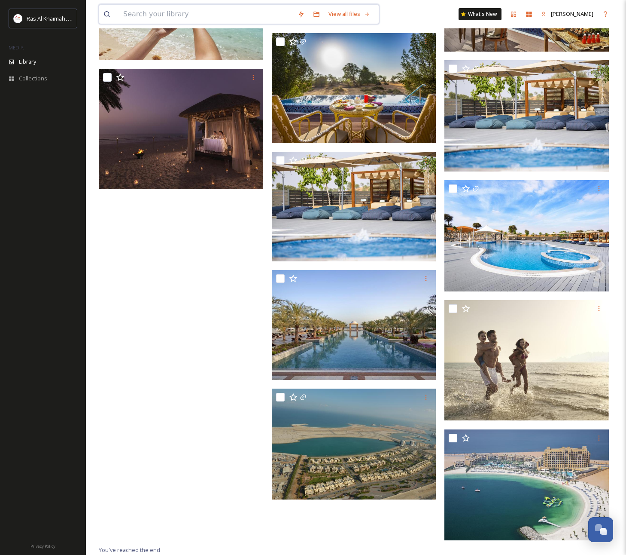
drag, startPoint x: 188, startPoint y: 13, endPoint x: 203, endPoint y: 19, distance: 16.0
click at [188, 13] on input at bounding box center [206, 14] width 174 height 19
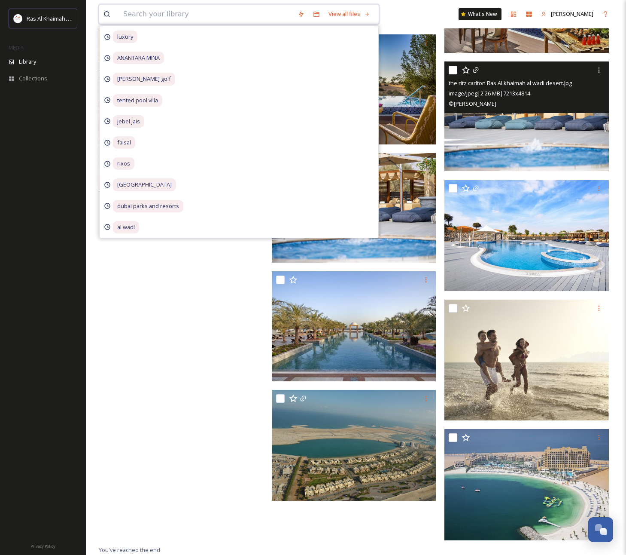
scroll to position [33902, 0]
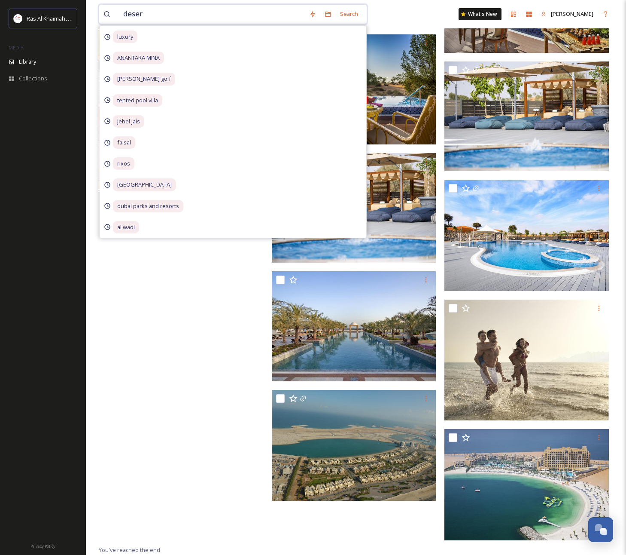
type input "desert"
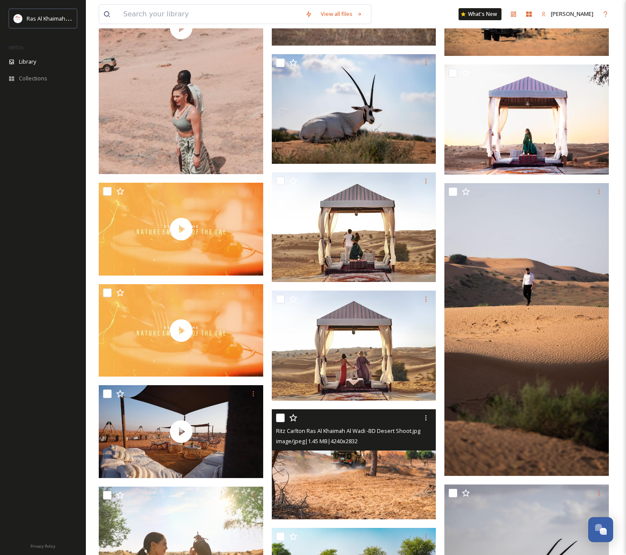
scroll to position [6052, 0]
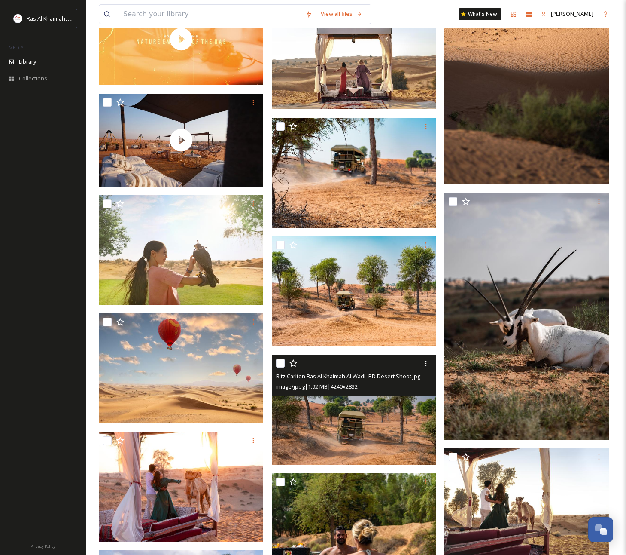
click at [378, 420] on img at bounding box center [354, 409] width 165 height 110
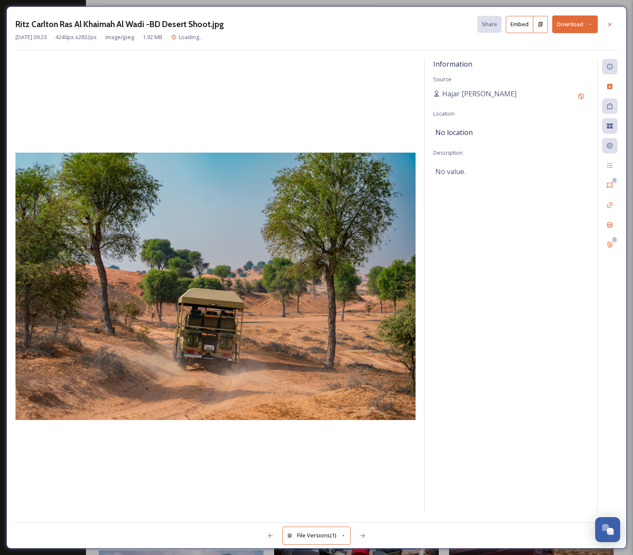
click at [577, 23] on button "Download" at bounding box center [575, 24] width 46 height 18
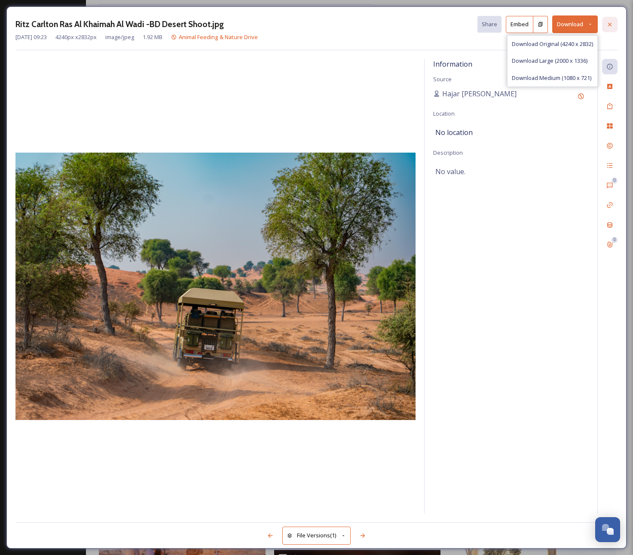
click at [611, 23] on icon at bounding box center [609, 24] width 7 height 7
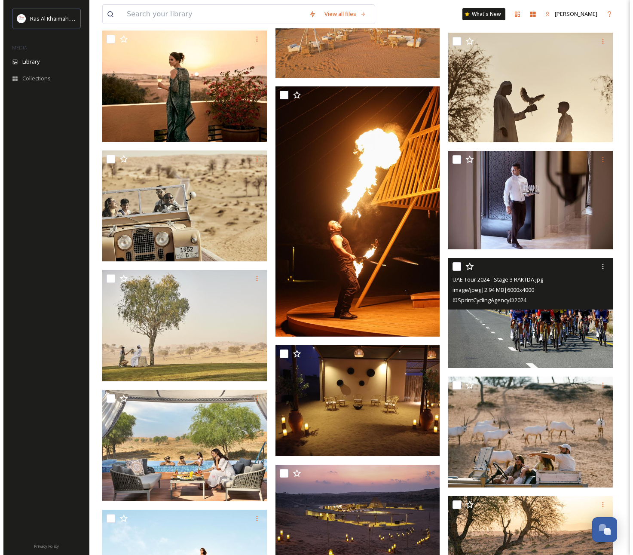
scroll to position [16003, 0]
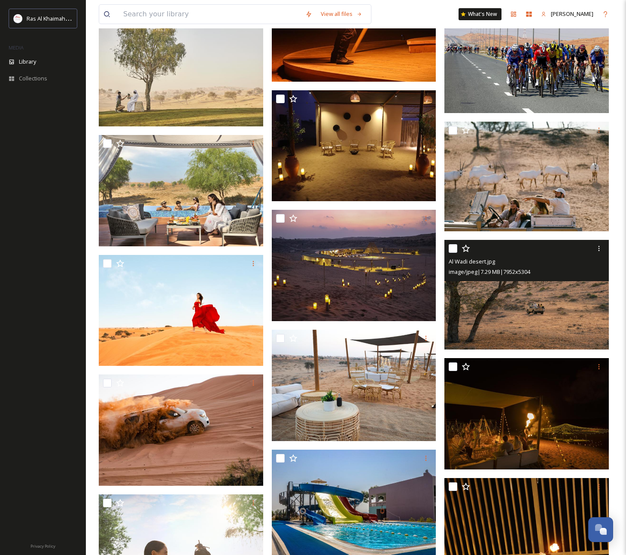
click at [521, 301] on img at bounding box center [527, 295] width 165 height 110
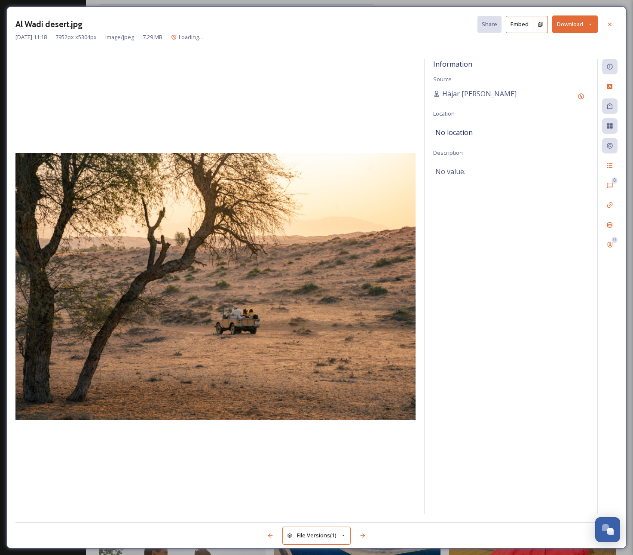
click at [577, 17] on button "Download" at bounding box center [575, 24] width 46 height 18
click at [577, 38] on div "Download Original (7952 x 5304)" at bounding box center [552, 44] width 90 height 17
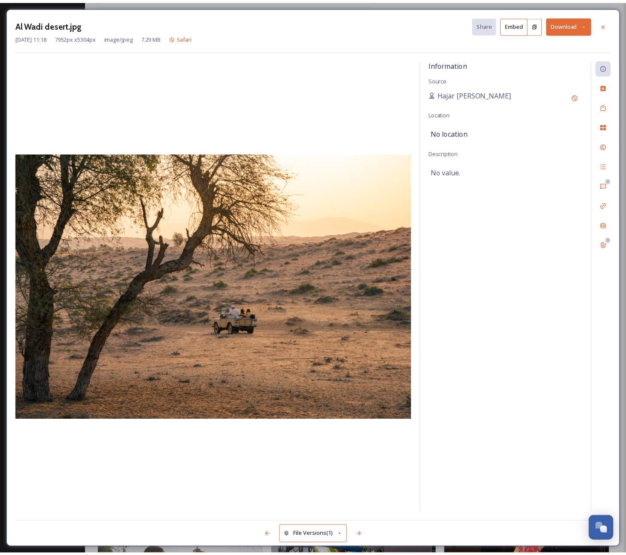
scroll to position [16010, 0]
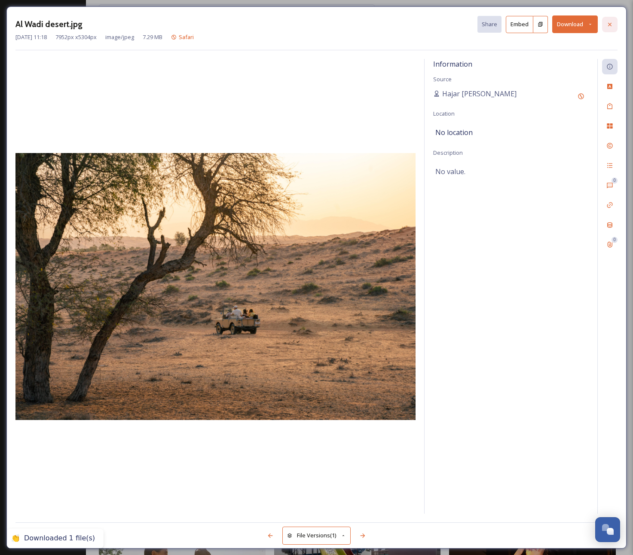
click at [614, 22] on div at bounding box center [609, 24] width 15 height 15
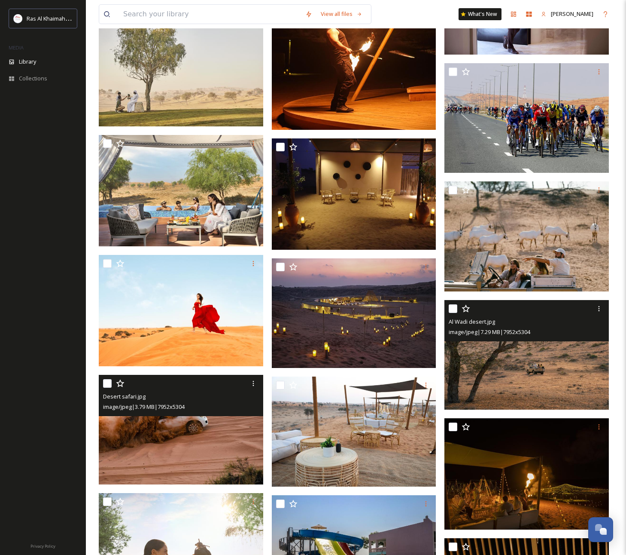
click at [198, 440] on img at bounding box center [181, 430] width 165 height 110
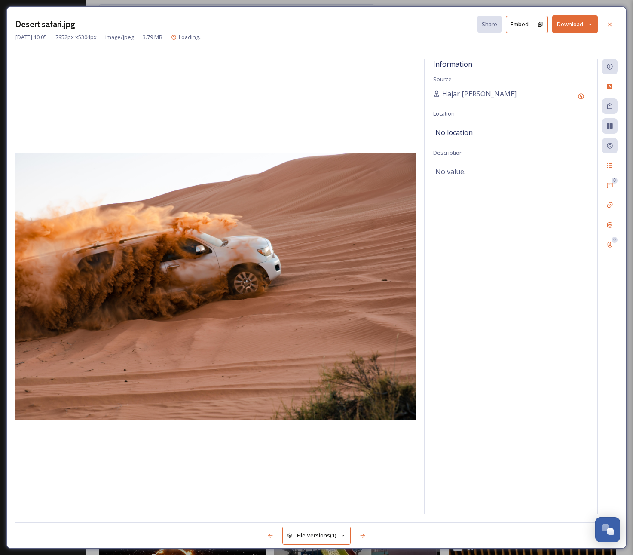
click at [584, 24] on button "Download" at bounding box center [575, 24] width 46 height 18
click at [563, 40] on span "Download Original (7952 x 5304)" at bounding box center [552, 44] width 81 height 8
click at [610, 26] on icon at bounding box center [609, 24] width 7 height 7
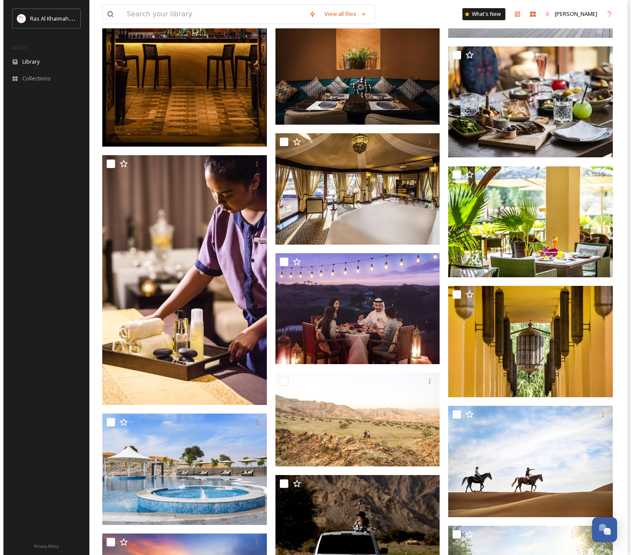
scroll to position [25441, 0]
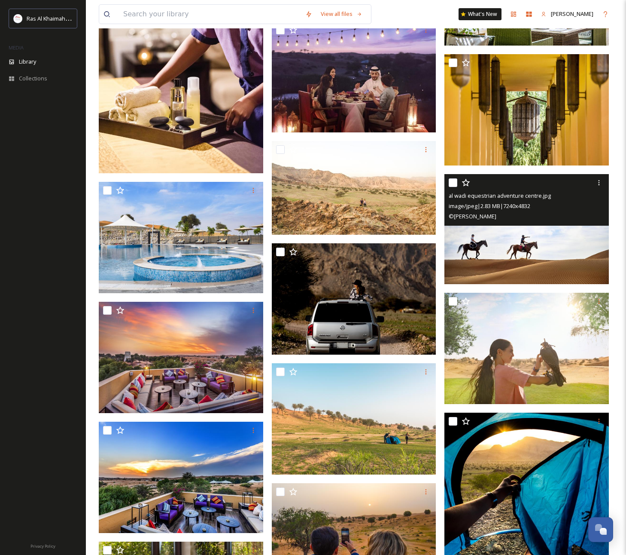
click at [531, 247] on img at bounding box center [527, 229] width 165 height 110
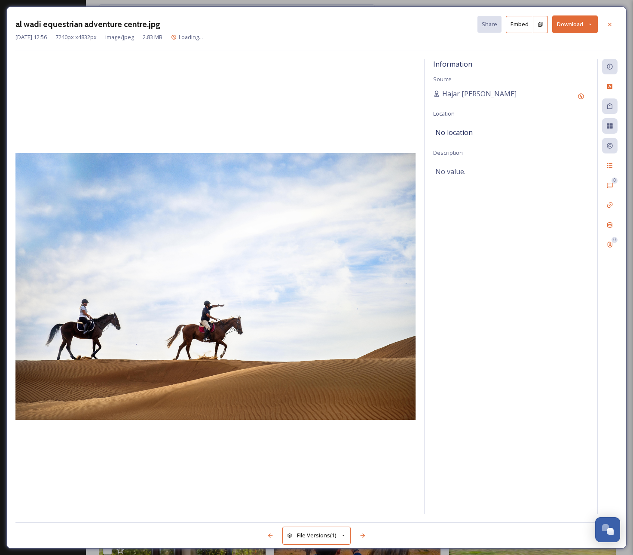
click at [585, 27] on button "Download" at bounding box center [575, 24] width 46 height 18
click at [574, 40] on span "Download Original (7240 x 4832)" at bounding box center [552, 44] width 81 height 8
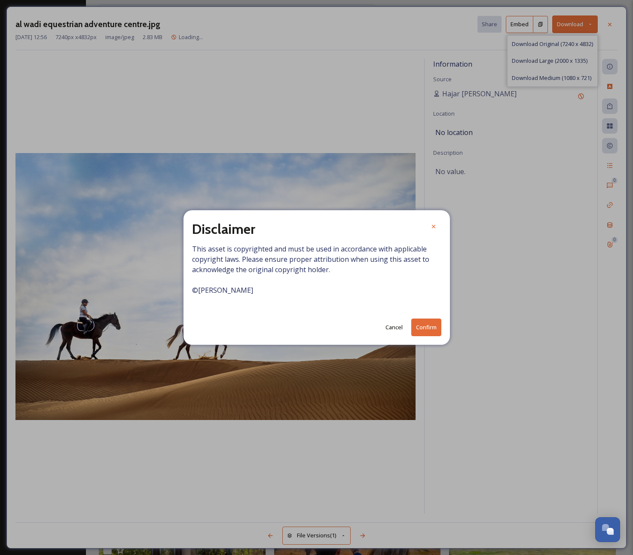
click at [433, 327] on button "Confirm" at bounding box center [426, 327] width 30 height 18
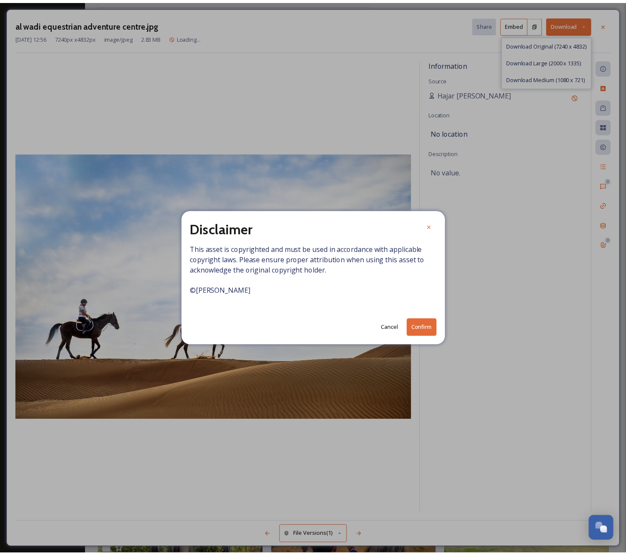
scroll to position [25458, 0]
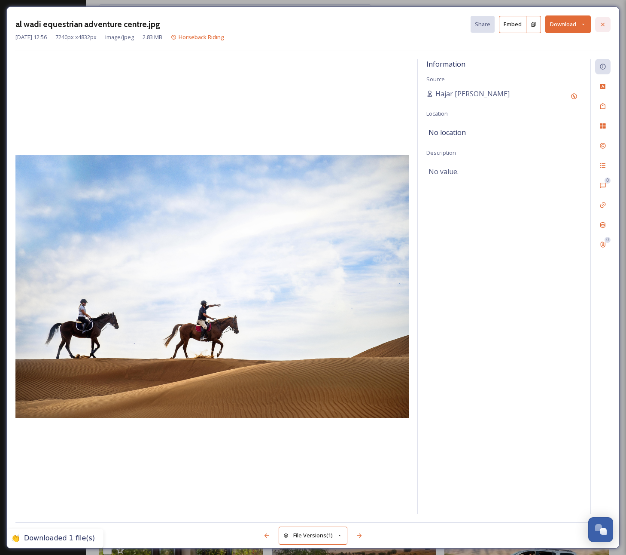
click at [608, 23] on div at bounding box center [603, 24] width 15 height 15
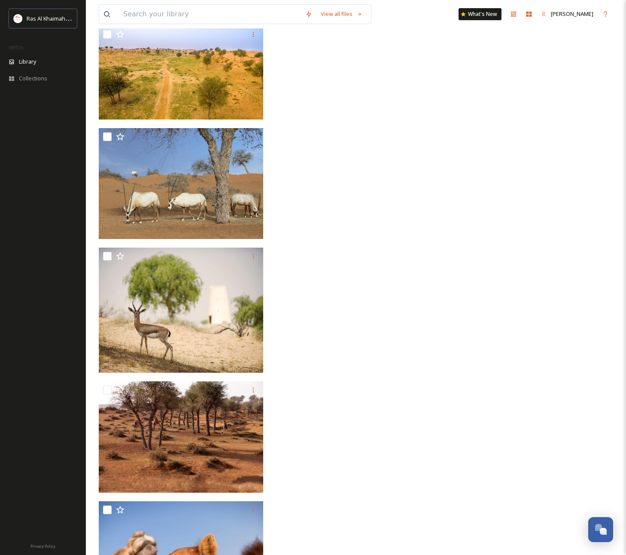
scroll to position [27295, 0]
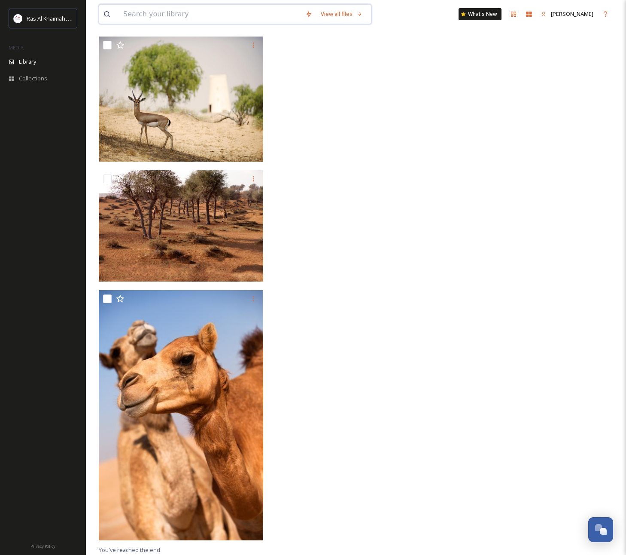
drag, startPoint x: 174, startPoint y: 14, endPoint x: 199, endPoint y: 9, distance: 25.9
click at [173, 14] on input at bounding box center [210, 14] width 182 height 19
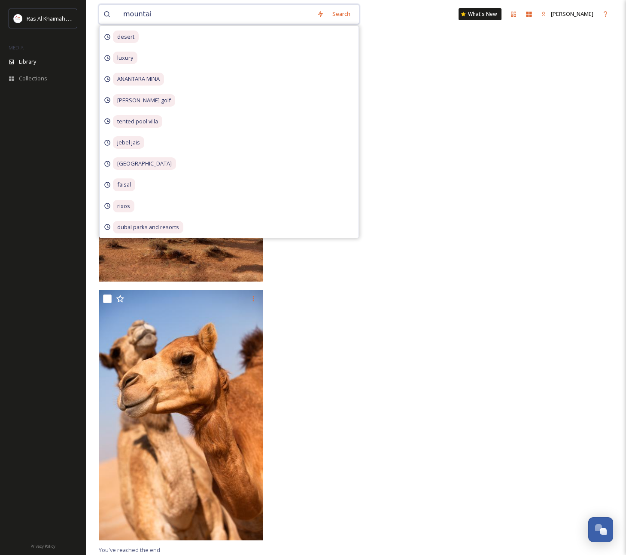
type input "mountain"
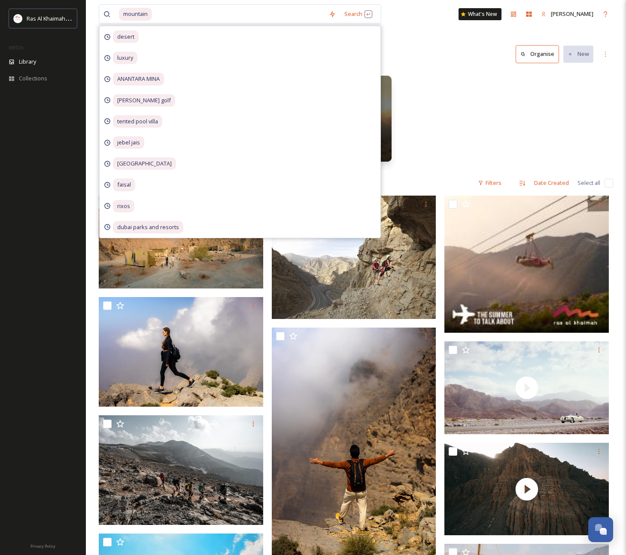
click at [504, 97] on div "VIDEOS Mountain 18 items Mountains Mountain Picnic 24 items Mountains Mountain …" at bounding box center [356, 120] width 515 height 99
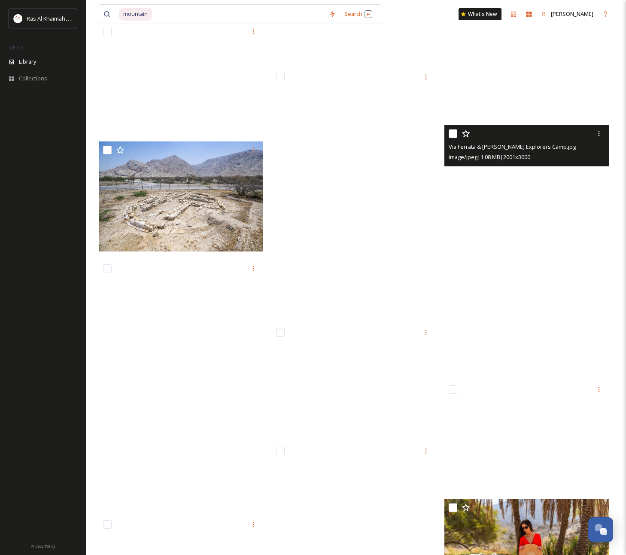
scroll to position [13982, 0]
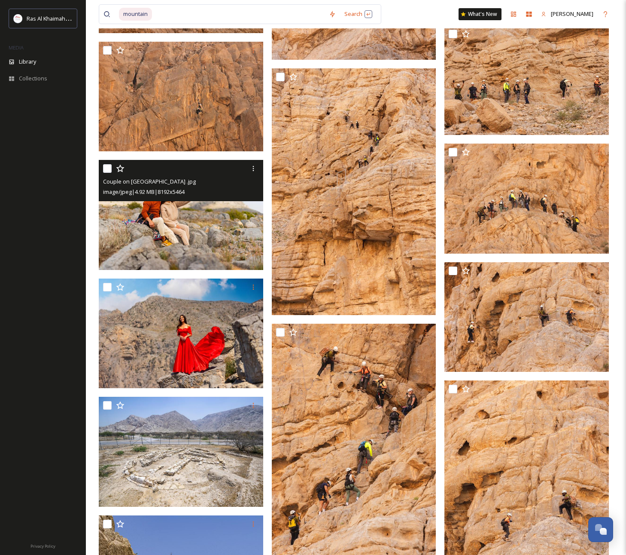
click at [191, 221] on img at bounding box center [181, 215] width 165 height 110
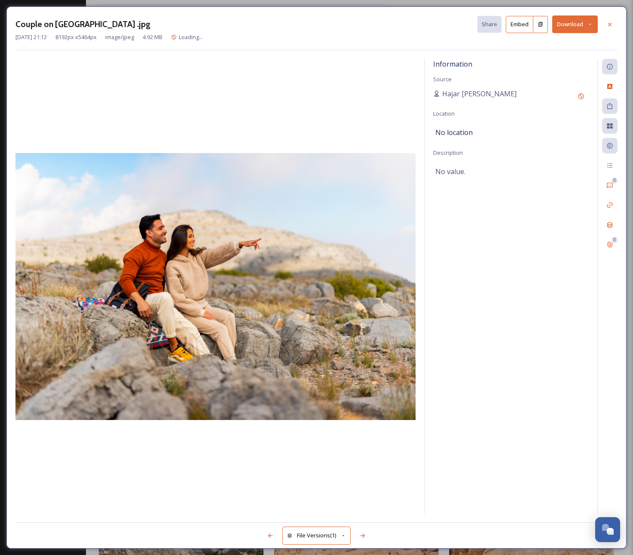
click at [585, 21] on button "Download" at bounding box center [575, 24] width 46 height 18
click at [566, 44] on span "Download Original (8192 x 5464)" at bounding box center [552, 44] width 81 height 8
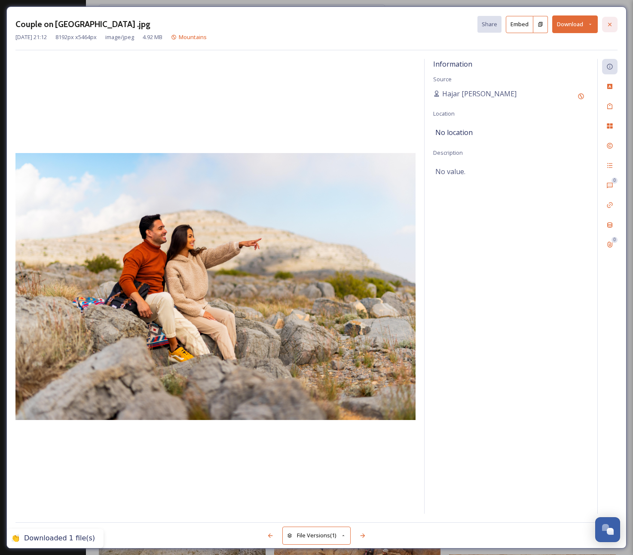
click at [612, 27] on icon at bounding box center [609, 24] width 7 height 7
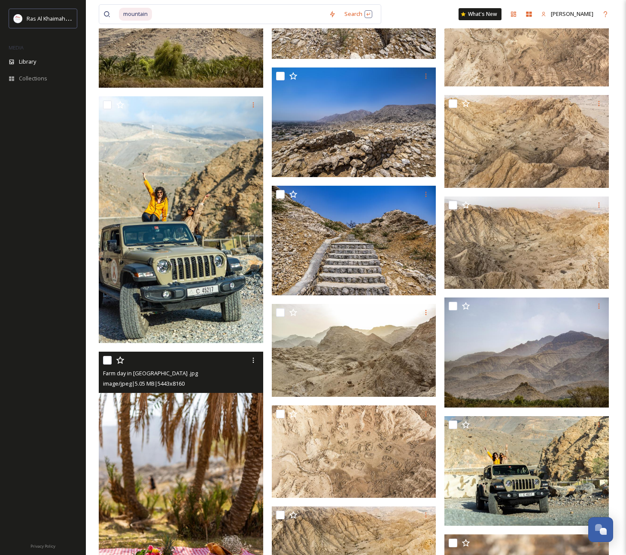
scroll to position [15394, 0]
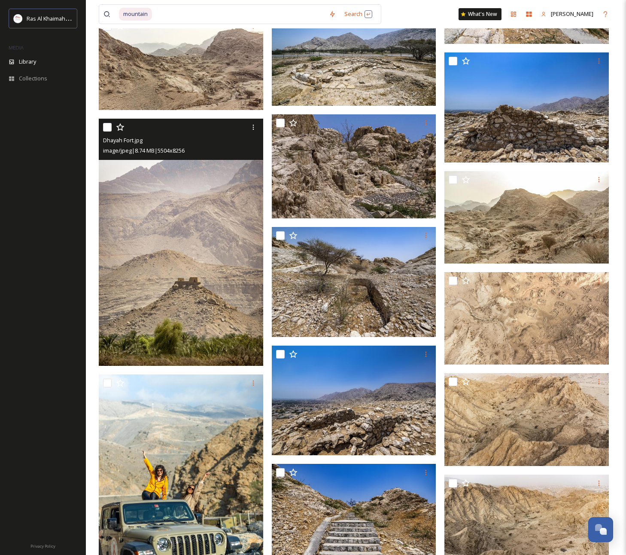
click at [158, 227] on img at bounding box center [181, 242] width 165 height 247
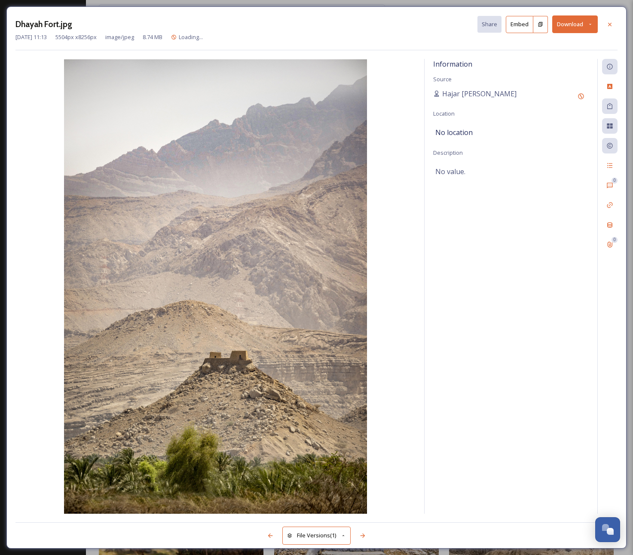
click at [573, 24] on button "Download" at bounding box center [575, 24] width 46 height 18
click at [553, 42] on span "Download Original (5504 x 8256)" at bounding box center [552, 44] width 81 height 8
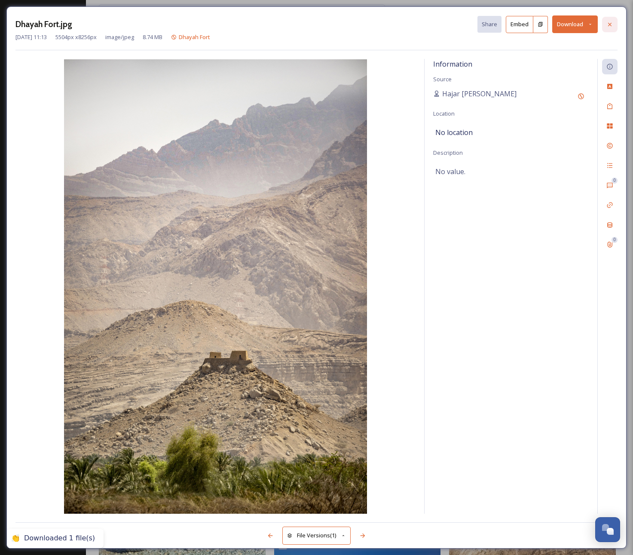
click at [608, 24] on icon at bounding box center [609, 24] width 7 height 7
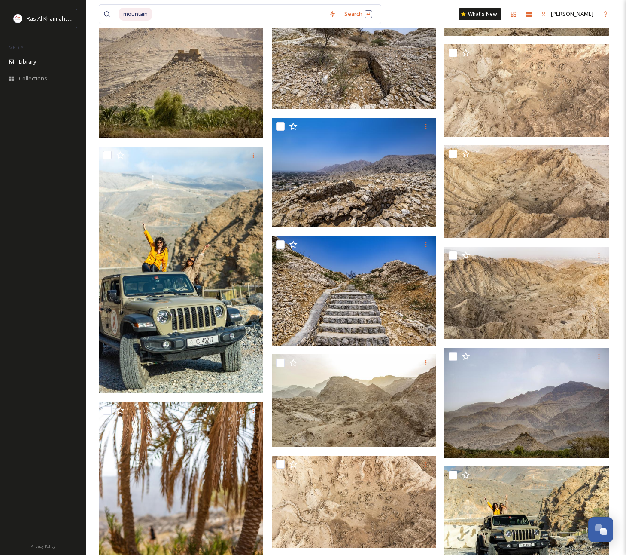
scroll to position [15913, 0]
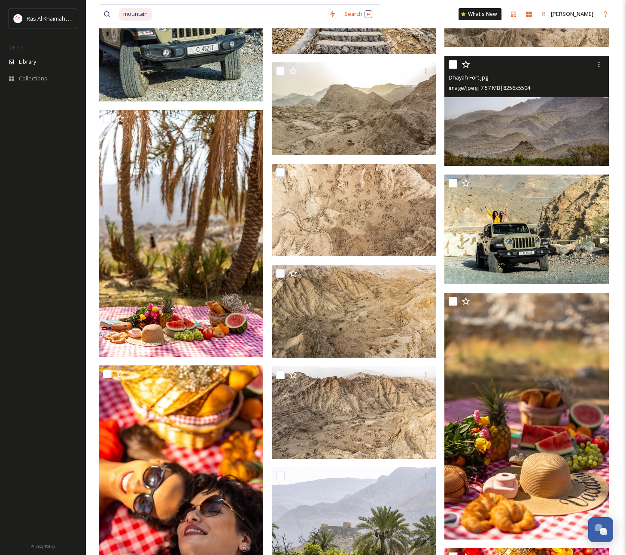
click at [522, 131] on img at bounding box center [527, 111] width 165 height 110
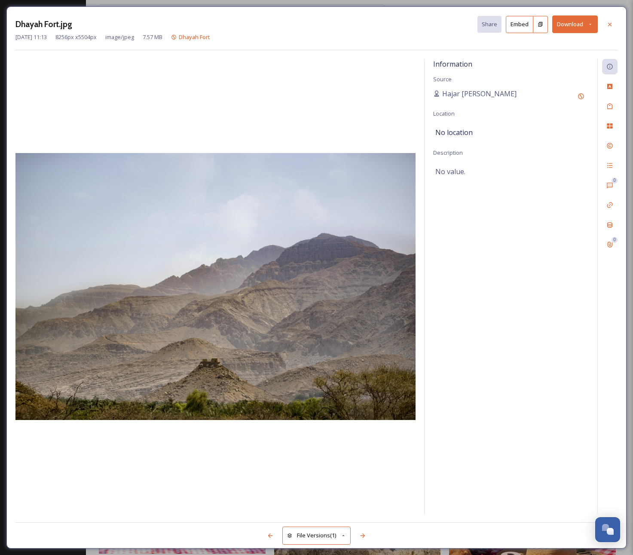
click at [566, 26] on button "Download" at bounding box center [575, 24] width 46 height 18
click at [564, 41] on span "Download Original (8256 x 5504)" at bounding box center [552, 44] width 81 height 8
click at [608, 24] on icon at bounding box center [609, 24] width 7 height 7
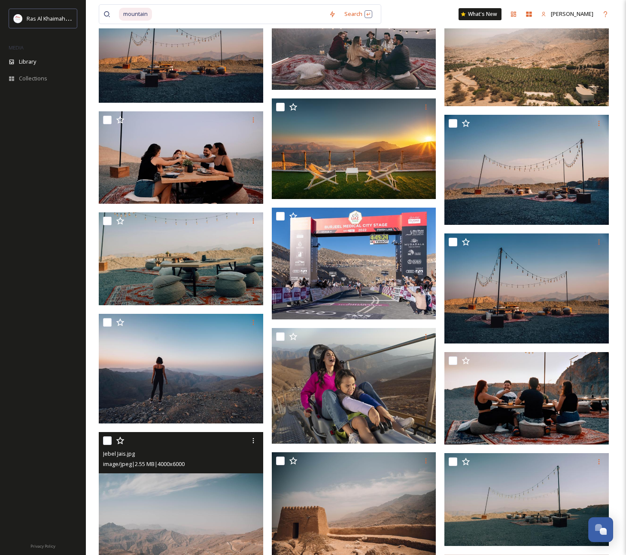
scroll to position [23411, 0]
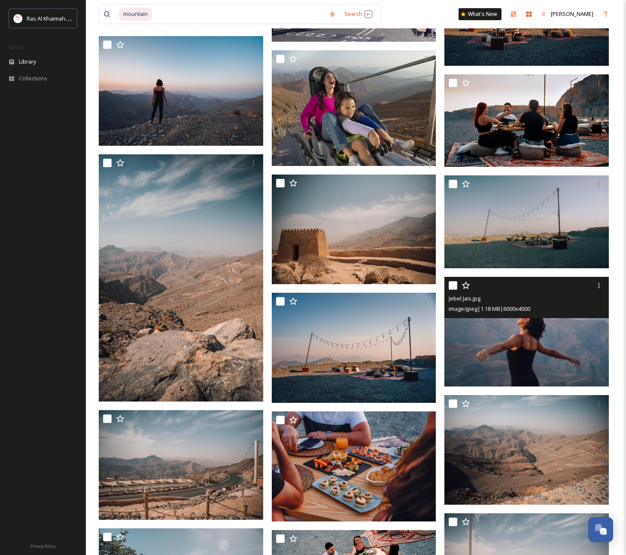
click at [523, 347] on img at bounding box center [527, 331] width 165 height 110
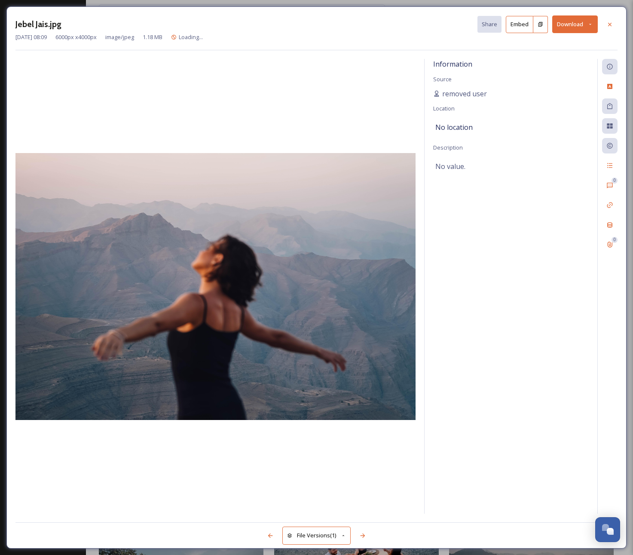
click at [578, 21] on button "Download" at bounding box center [575, 24] width 46 height 18
click at [569, 39] on div "Download Original (6000 x 4000)" at bounding box center [552, 44] width 90 height 17
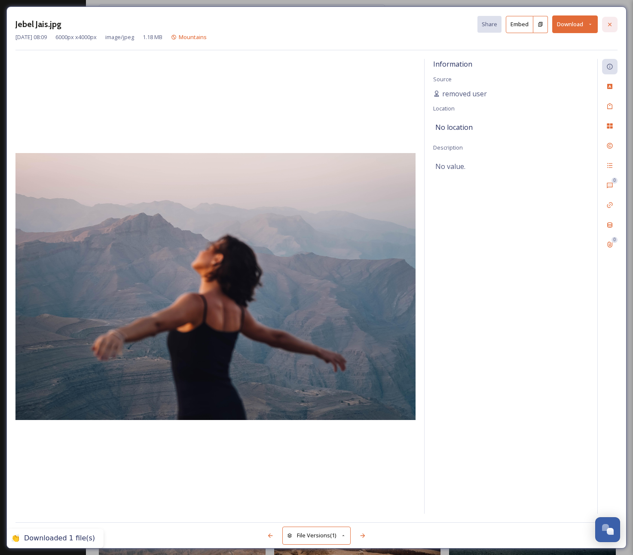
click at [608, 25] on icon at bounding box center [609, 24] width 7 height 7
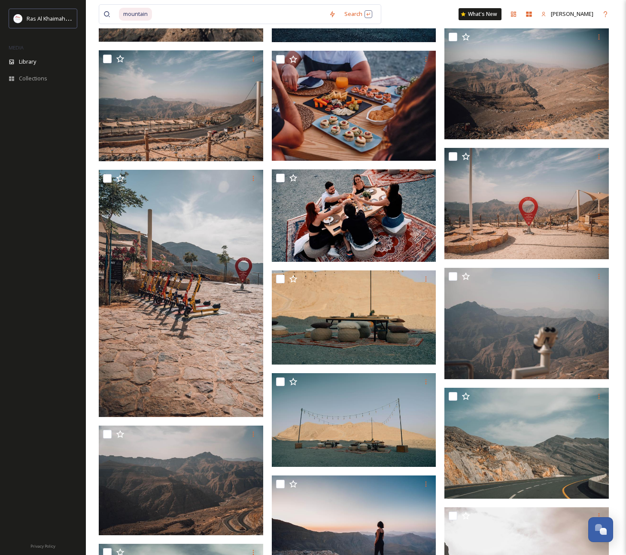
scroll to position [24288, 0]
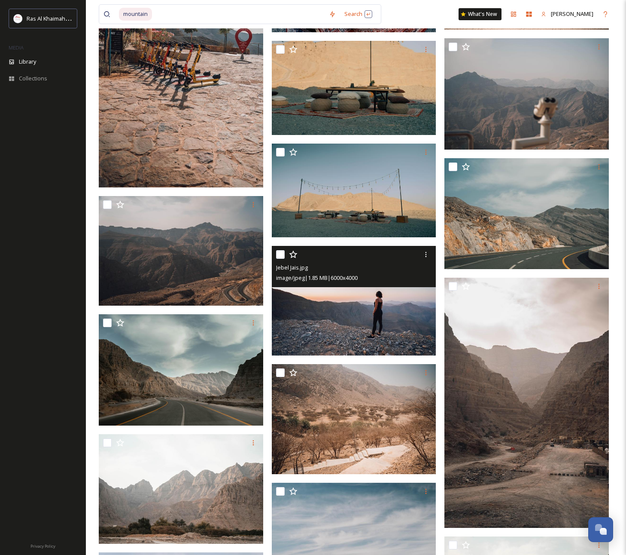
click at [375, 301] on img at bounding box center [354, 301] width 165 height 110
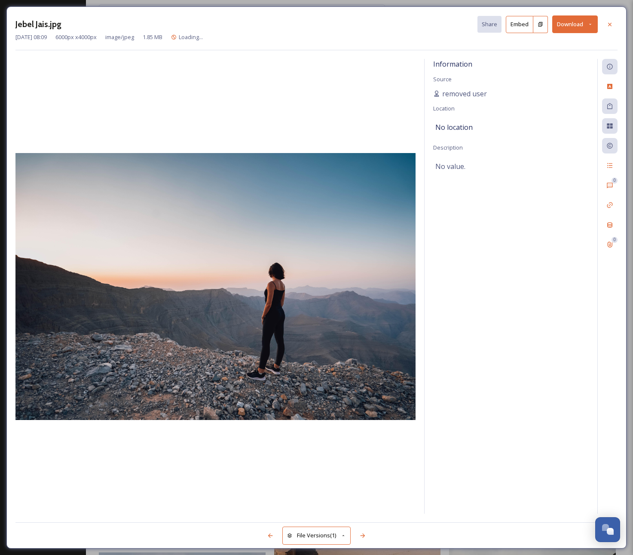
click at [574, 26] on button "Download" at bounding box center [575, 24] width 46 height 18
click at [566, 40] on span "Download Original (6000 x 4000)" at bounding box center [552, 44] width 81 height 8
click at [614, 21] on div at bounding box center [609, 24] width 15 height 15
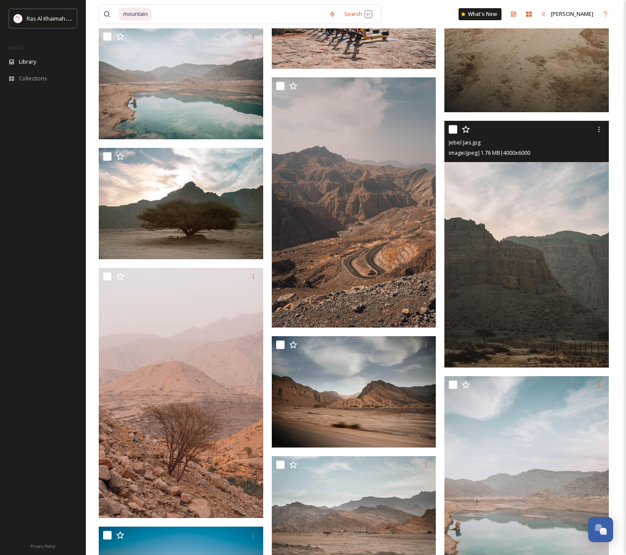
scroll to position [25417, 0]
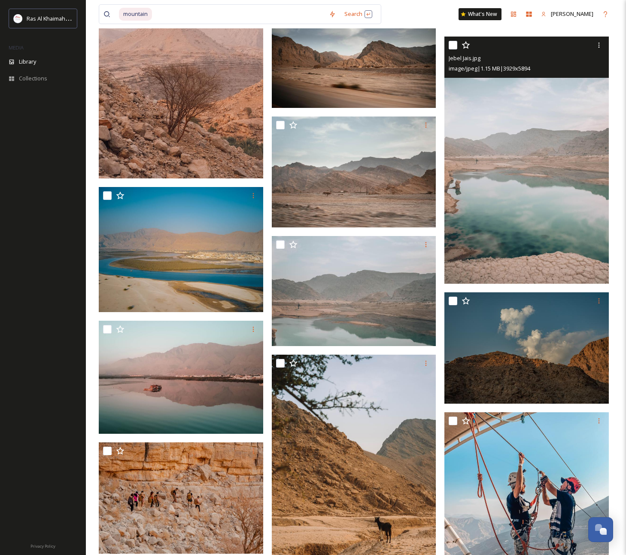
click at [547, 171] on img at bounding box center [527, 160] width 165 height 247
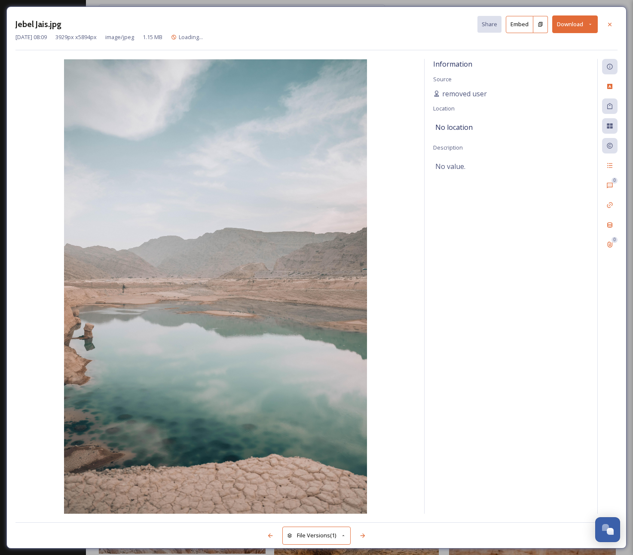
click at [577, 24] on button "Download" at bounding box center [575, 24] width 46 height 18
click at [569, 40] on span "Download Original (3929 x 5894)" at bounding box center [552, 44] width 81 height 8
click at [612, 22] on icon at bounding box center [609, 24] width 7 height 7
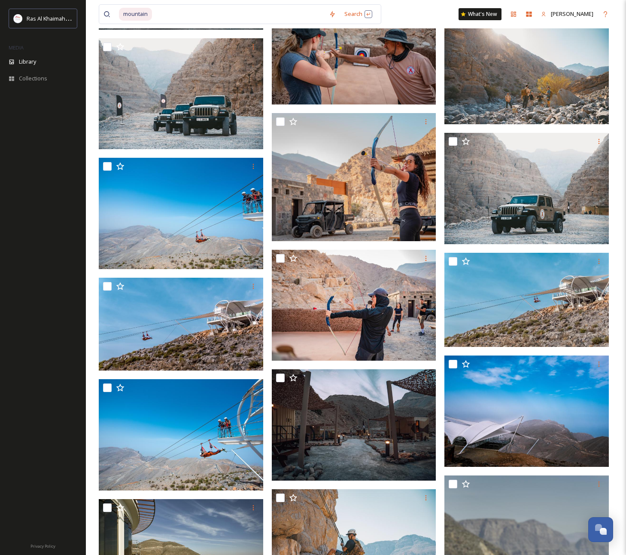
scroll to position [36957, 0]
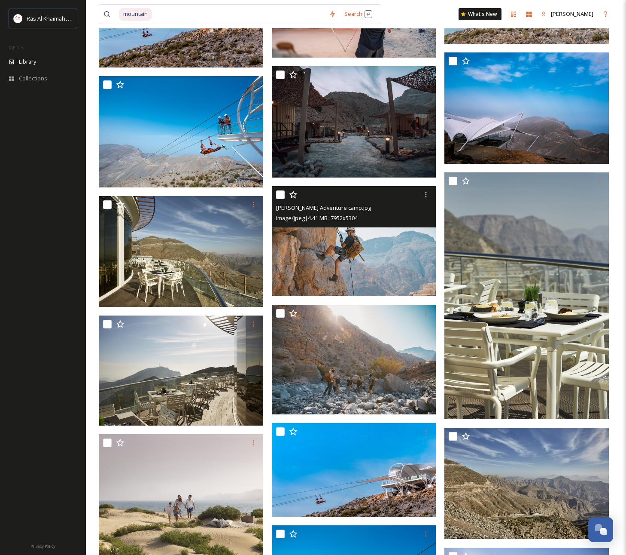
click at [386, 255] on img at bounding box center [354, 241] width 165 height 110
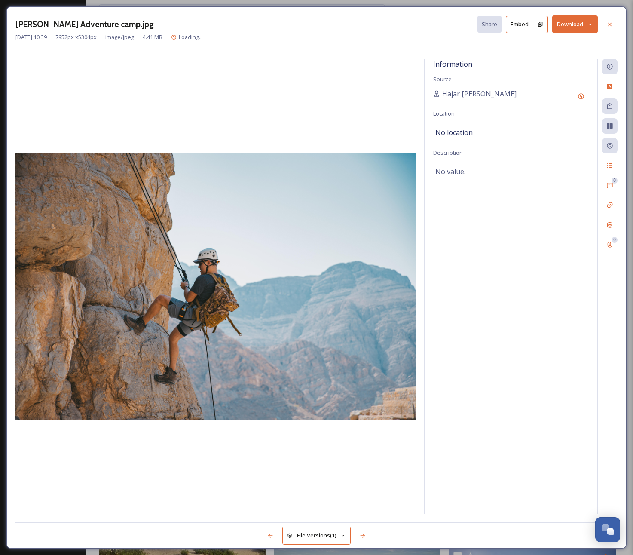
click at [575, 23] on button "Download" at bounding box center [575, 24] width 46 height 18
click at [572, 44] on span "Download Original (7952 x 5304)" at bounding box center [552, 44] width 81 height 8
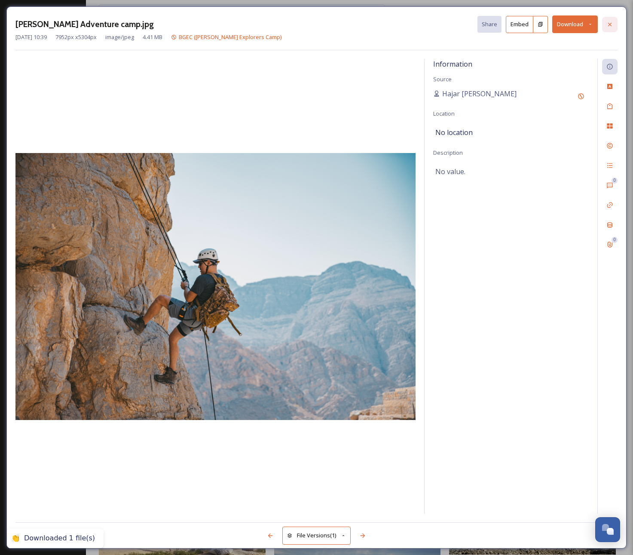
click at [609, 25] on icon at bounding box center [609, 23] width 3 height 3
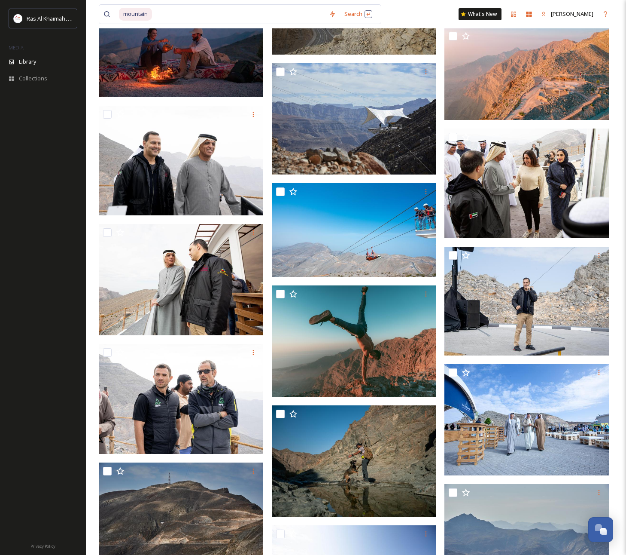
scroll to position [38679, 0]
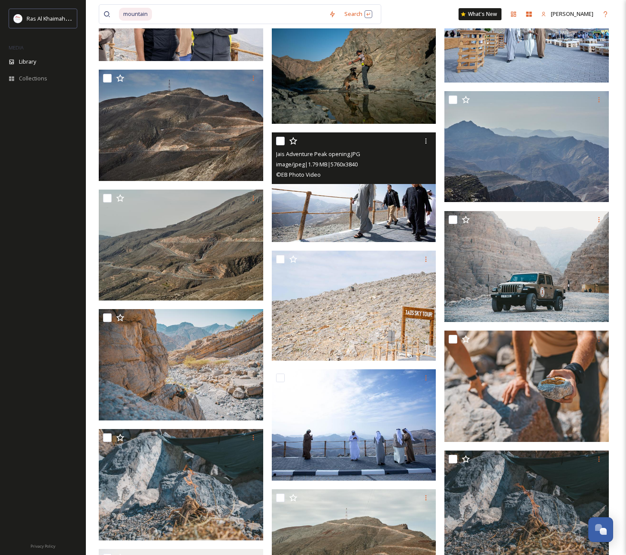
click at [410, 174] on div "© EB Photo Video" at bounding box center [355, 174] width 158 height 10
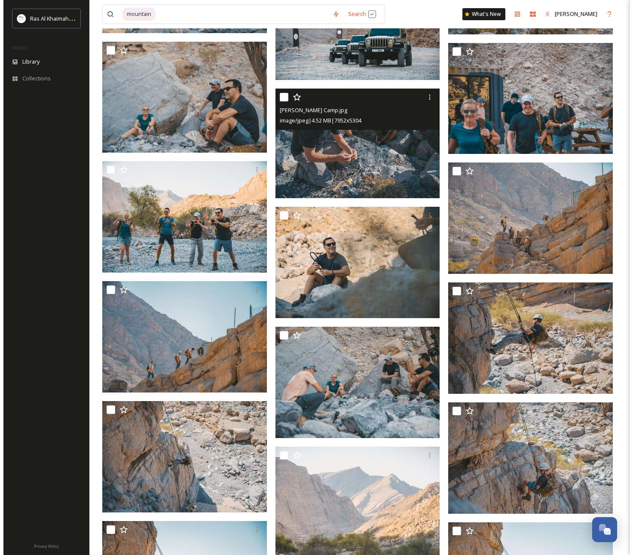
scroll to position [39611, 0]
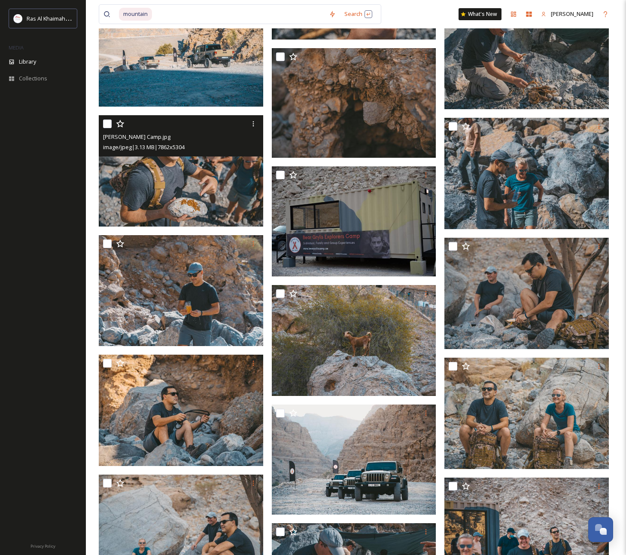
click at [178, 182] on img at bounding box center [181, 170] width 165 height 111
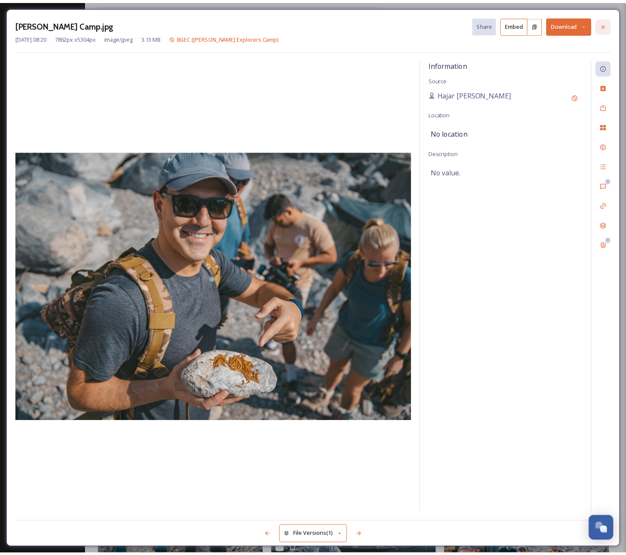
scroll to position [39615, 0]
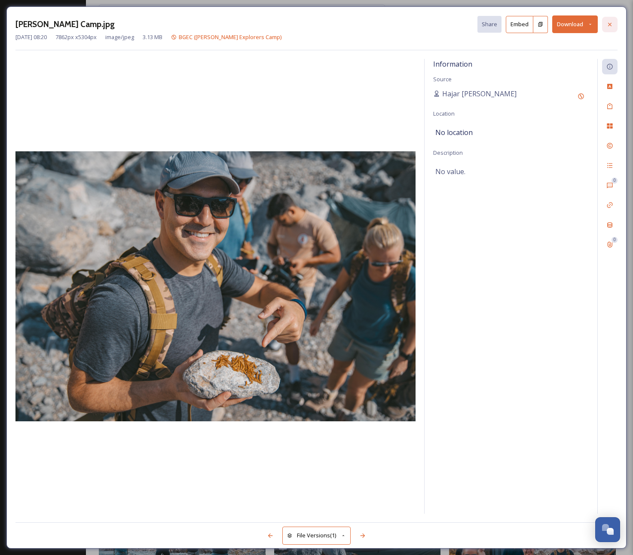
click at [609, 22] on icon at bounding box center [609, 24] width 7 height 7
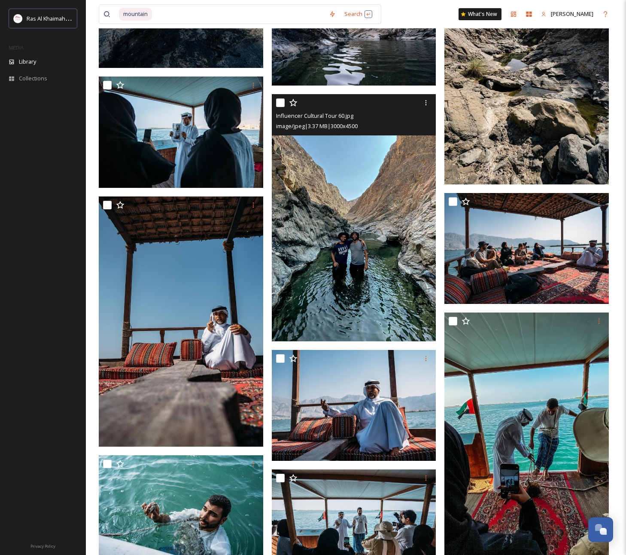
scroll to position [47419, 0]
